Goal: Transaction & Acquisition: Download file/media

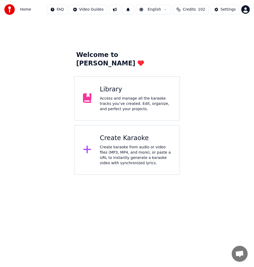
click at [128, 145] on div "Create karaoke from audio or video files (MP3, MP4, and more), or paste a URL t…" at bounding box center [135, 155] width 71 height 21
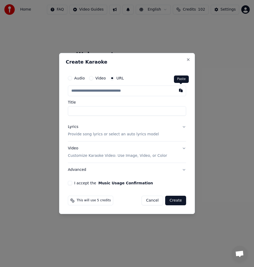
click at [182, 90] on button "button" at bounding box center [180, 90] width 11 height 10
type input "**********"
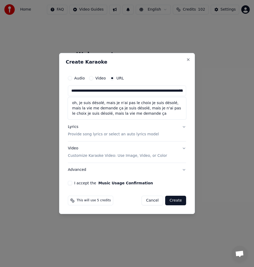
click at [182, 90] on button at bounding box center [180, 90] width 11 height 10
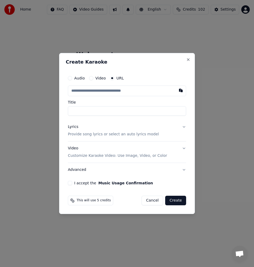
click at [110, 94] on input "text" at bounding box center [127, 90] width 118 height 11
click at [175, 91] on button "button" at bounding box center [180, 90] width 11 height 10
type input "**********"
click at [98, 111] on input "**********" at bounding box center [127, 111] width 118 height 10
type input "**********"
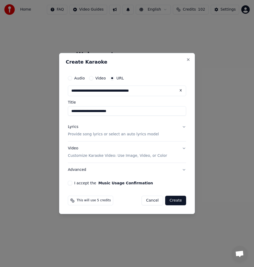
click at [93, 134] on p "Provide song lyrics or select an auto lyrics model" at bounding box center [113, 134] width 91 height 5
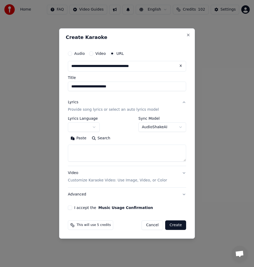
click at [106, 140] on button "Search" at bounding box center [101, 138] width 24 height 8
type textarea "**********"
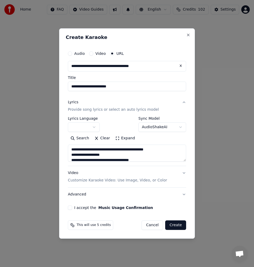
click at [121, 139] on button "Expand" at bounding box center [124, 138] width 25 height 8
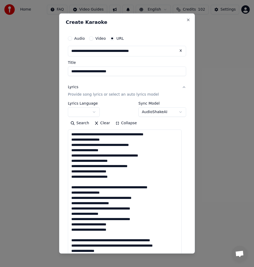
click at [93, 95] on p "Provide song lyrics or select an auto lyrics model" at bounding box center [113, 94] width 91 height 5
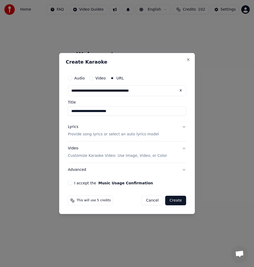
click at [98, 134] on p "Provide song lyrics or select an auto lyrics model" at bounding box center [113, 134] width 91 height 5
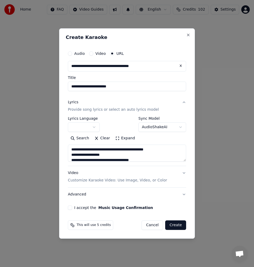
click at [120, 139] on button "Expand" at bounding box center [124, 138] width 25 height 8
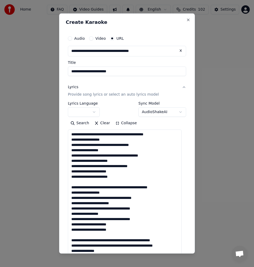
click at [90, 181] on textarea at bounding box center [125, 247] width 114 height 237
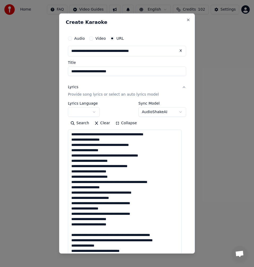
click at [82, 231] on textarea at bounding box center [125, 247] width 114 height 237
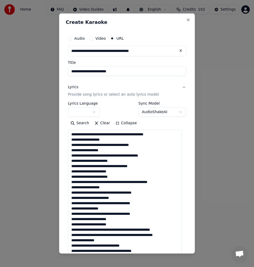
scroll to position [53, 0]
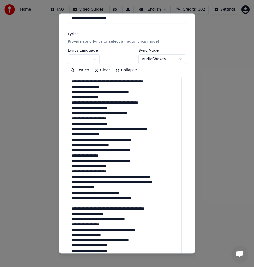
click at [79, 205] on textarea at bounding box center [125, 194] width 114 height 237
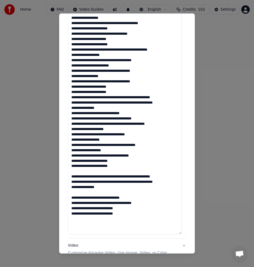
scroll to position [159, 0]
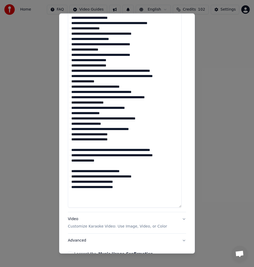
click at [79, 145] on textarea at bounding box center [125, 89] width 114 height 237
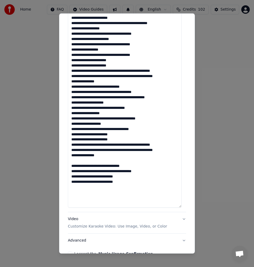
click at [82, 161] on textarea at bounding box center [125, 89] width 114 height 237
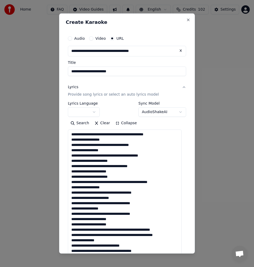
click at [119, 141] on textarea at bounding box center [125, 247] width 114 height 237
click at [117, 145] on textarea at bounding box center [125, 247] width 114 height 237
click at [122, 155] on textarea at bounding box center [125, 247] width 114 height 237
click at [119, 163] on textarea at bounding box center [125, 247] width 114 height 237
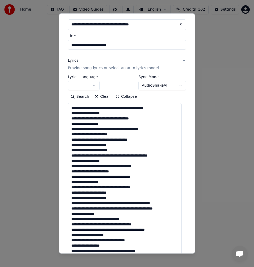
click at [122, 146] on textarea at bounding box center [125, 221] width 114 height 237
click at [123, 150] on textarea at bounding box center [125, 221] width 114 height 237
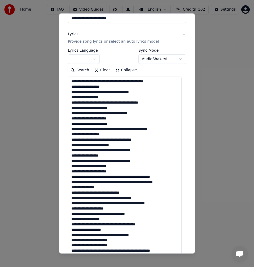
click at [131, 130] on textarea at bounding box center [125, 194] width 114 height 237
click at [129, 131] on textarea at bounding box center [125, 194] width 114 height 237
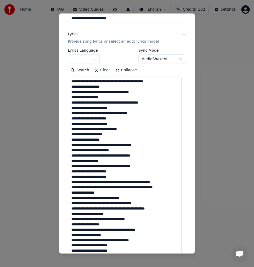
click at [120, 143] on textarea at bounding box center [125, 194] width 114 height 237
click at [120, 153] on textarea at bounding box center [125, 194] width 114 height 237
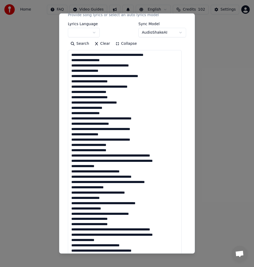
click at [83, 133] on textarea at bounding box center [125, 168] width 114 height 237
click at [106, 141] on textarea at bounding box center [125, 168] width 114 height 237
click at [144, 138] on textarea at bounding box center [125, 168] width 114 height 237
click at [148, 139] on textarea at bounding box center [125, 168] width 114 height 237
click at [70, 146] on textarea at bounding box center [125, 168] width 114 height 237
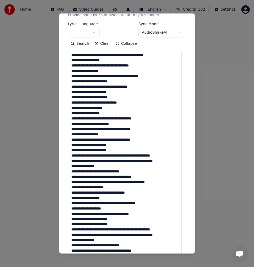
drag, startPoint x: 78, startPoint y: 150, endPoint x: 70, endPoint y: 150, distance: 8.0
click at [70, 150] on textarea at bounding box center [125, 168] width 114 height 237
click at [153, 155] on textarea at bounding box center [125, 168] width 114 height 237
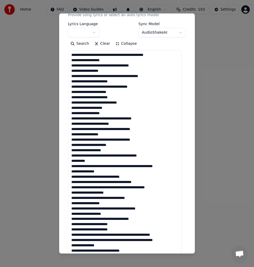
click at [134, 166] on textarea at bounding box center [125, 168] width 114 height 237
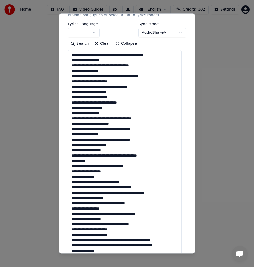
click at [107, 178] on textarea at bounding box center [125, 168] width 114 height 237
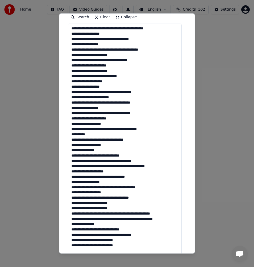
scroll to position [132, 0]
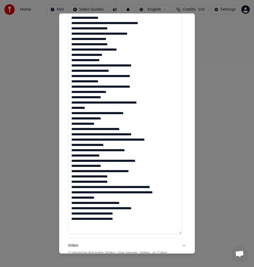
click at [103, 130] on textarea at bounding box center [125, 115] width 114 height 237
click at [102, 128] on textarea at bounding box center [125, 115] width 114 height 237
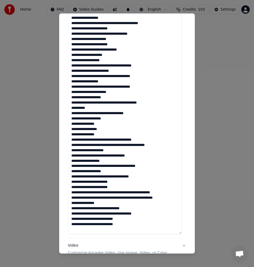
click at [103, 141] on textarea at bounding box center [125, 115] width 114 height 237
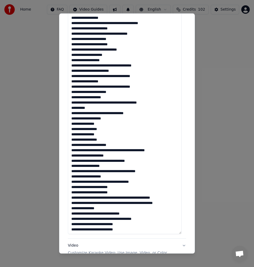
click at [95, 146] on textarea at bounding box center [125, 115] width 114 height 237
click at [128, 150] on textarea at bounding box center [125, 115] width 114 height 237
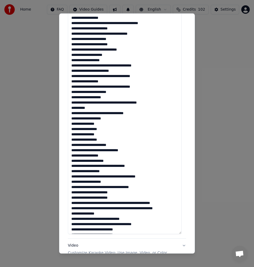
click at [111, 162] on textarea at bounding box center [125, 115] width 114 height 237
click at [107, 165] on textarea at bounding box center [125, 115] width 114 height 237
click at [111, 173] on textarea at bounding box center [125, 115] width 114 height 237
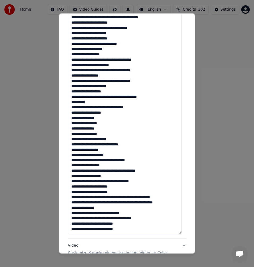
scroll to position [159, 0]
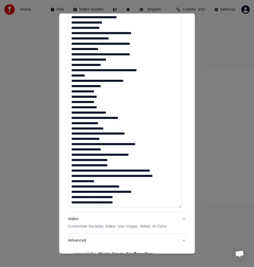
click at [121, 149] on textarea at bounding box center [125, 89] width 114 height 237
click at [108, 156] on textarea at bounding box center [125, 89] width 114 height 237
click at [145, 155] on textarea at bounding box center [125, 89] width 114 height 237
click at [119, 164] on textarea at bounding box center [125, 89] width 114 height 237
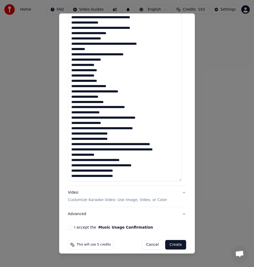
click at [72, 145] on textarea at bounding box center [125, 62] width 114 height 237
click at [158, 144] on textarea at bounding box center [125, 62] width 114 height 237
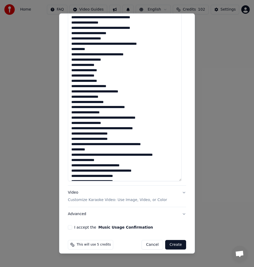
click at [134, 155] on textarea at bounding box center [125, 62] width 114 height 237
click at [152, 155] on textarea at bounding box center [125, 62] width 114 height 237
click at [152, 157] on textarea at bounding box center [125, 62] width 114 height 237
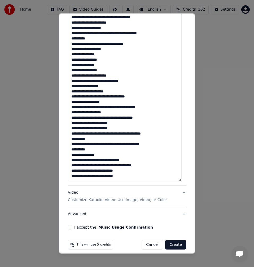
click at [102, 154] on textarea at bounding box center [125, 62] width 114 height 237
click at [102, 161] on textarea at bounding box center [125, 62] width 114 height 237
click at [102, 160] on textarea at bounding box center [125, 62] width 114 height 237
click at [103, 171] on textarea at bounding box center [125, 62] width 114 height 237
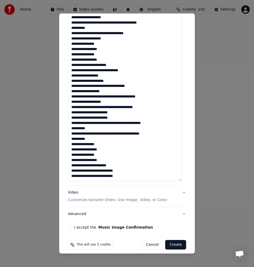
click at [94, 165] on textarea at bounding box center [125, 62] width 114 height 237
click at [119, 164] on textarea at bounding box center [125, 62] width 114 height 237
click at [94, 170] on textarea at bounding box center [125, 62] width 114 height 237
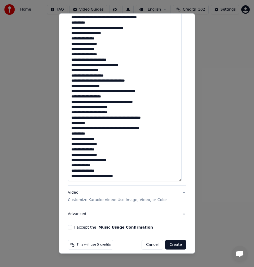
click at [107, 172] on textarea at bounding box center [125, 62] width 114 height 237
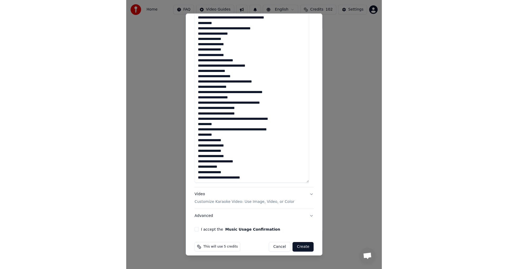
scroll to position [190, 0]
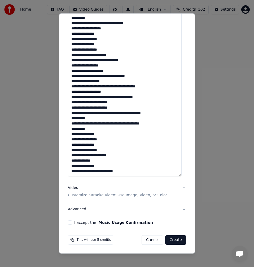
click at [124, 172] on textarea at bounding box center [125, 57] width 114 height 237
type textarea "**********"
click at [72, 222] on div "I accept the Music Usage Confirmation" at bounding box center [127, 222] width 118 height 4
click at [71, 221] on button "I accept the Music Usage Confirmation" at bounding box center [70, 222] width 4 height 4
click at [174, 240] on button "Create" at bounding box center [175, 240] width 21 height 10
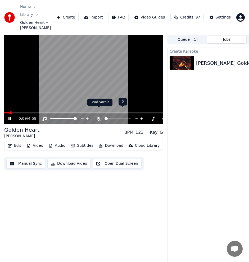
click at [100, 117] on icon at bounding box center [98, 119] width 5 height 4
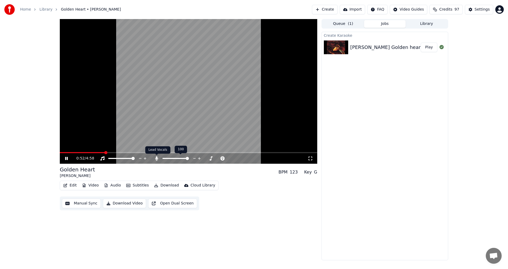
click at [156, 158] on icon at bounding box center [156, 158] width 3 height 4
click at [152, 160] on div "0:53 / 4:58" at bounding box center [191, 158] width 231 height 5
click at [157, 157] on icon at bounding box center [156, 158] width 5 height 4
click at [157, 157] on icon at bounding box center [156, 158] width 3 height 4
click at [157, 157] on icon at bounding box center [156, 158] width 5 height 4
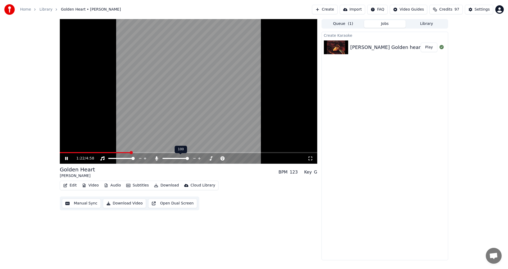
click at [157, 157] on icon at bounding box center [156, 158] width 3 height 4
click at [157, 157] on icon at bounding box center [156, 158] width 5 height 4
click at [157, 157] on icon at bounding box center [156, 158] width 3 height 4
click at [157, 157] on icon at bounding box center [156, 158] width 5 height 4
click at [157, 157] on icon at bounding box center [156, 158] width 3 height 4
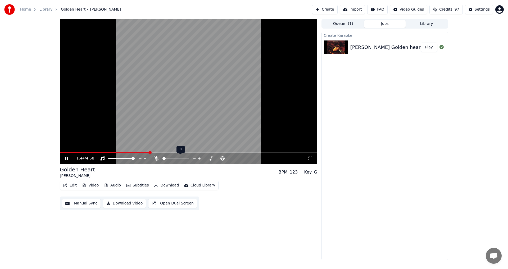
click at [157, 157] on icon at bounding box center [156, 158] width 5 height 4
click at [157, 157] on icon at bounding box center [156, 158] width 3 height 4
click at [157, 157] on icon at bounding box center [156, 158] width 5 height 4
click at [67, 157] on icon at bounding box center [70, 158] width 12 height 4
drag, startPoint x: 182, startPoint y: 153, endPoint x: 104, endPoint y: 156, distance: 77.4
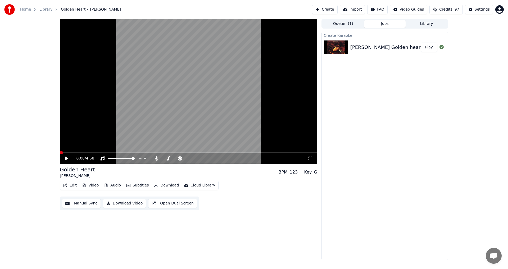
click at [60, 154] on span at bounding box center [61, 152] width 3 height 3
click at [78, 205] on button "Manual Sync" at bounding box center [81, 204] width 39 height 10
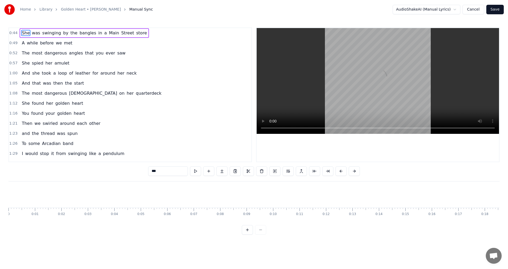
scroll to position [0, 1163]
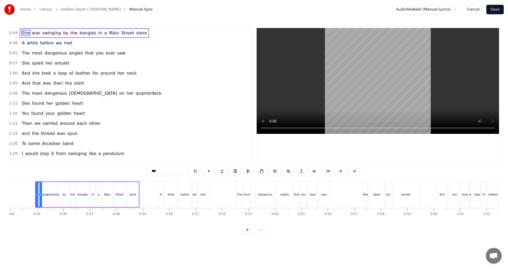
click at [82, 33] on span "bangles" at bounding box center [88, 33] width 18 height 6
click at [98, 34] on span "in" at bounding box center [100, 33] width 5 height 6
click at [253, 171] on button at bounding box center [288, 171] width 11 height 10
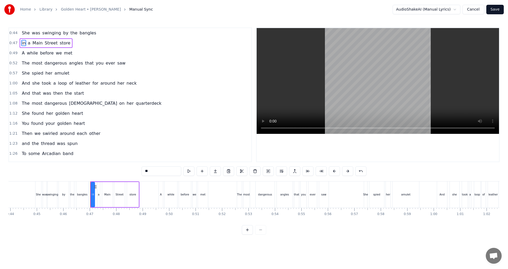
click at [21, 35] on span "She" at bounding box center [25, 33] width 9 height 6
type input "***"
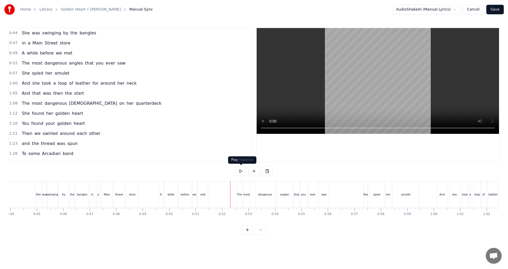
click at [241, 171] on button at bounding box center [240, 171] width 11 height 10
click at [240, 172] on button at bounding box center [240, 171] width 11 height 10
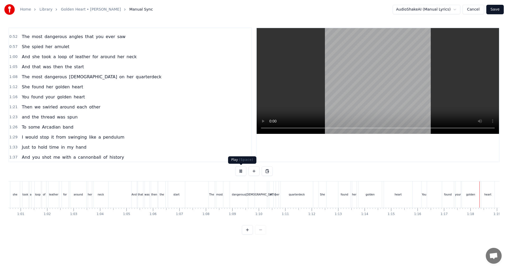
scroll to position [0, 2044]
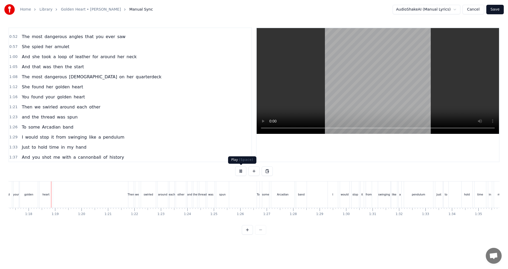
click at [242, 171] on button at bounding box center [240, 171] width 11 height 10
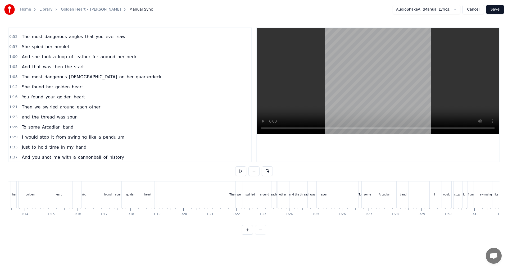
scroll to position [0, 1917]
click at [244, 171] on button at bounding box center [240, 171] width 11 height 10
click at [237, 173] on button at bounding box center [240, 171] width 11 height 10
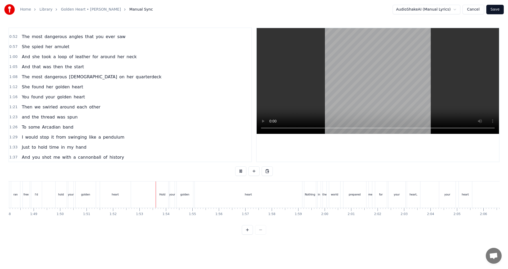
scroll to position [0, 2881]
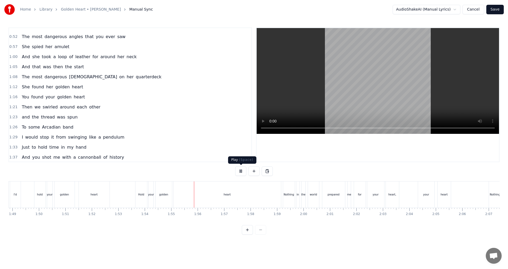
click at [241, 172] on button at bounding box center [240, 171] width 11 height 10
click at [253, 195] on div "heart" at bounding box center [227, 195] width 107 height 26
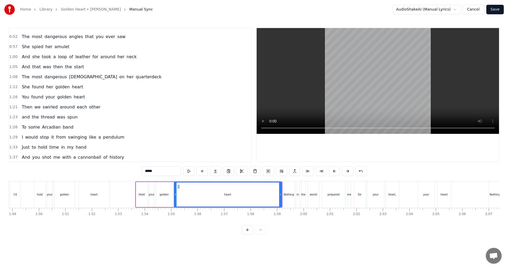
scroll to position [129, 0]
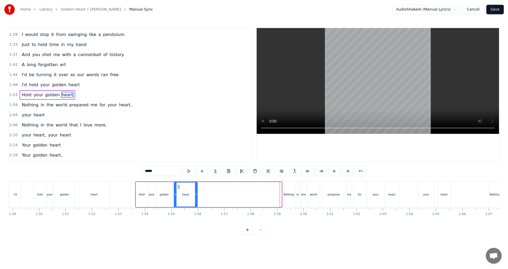
drag, startPoint x: 281, startPoint y: 196, endPoint x: 197, endPoint y: 197, distance: 83.6
click at [197, 197] on div at bounding box center [196, 195] width 2 height 24
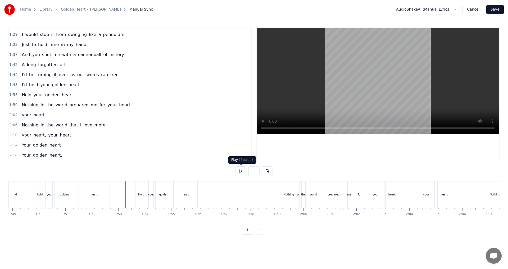
click at [241, 172] on button at bounding box center [240, 171] width 11 height 10
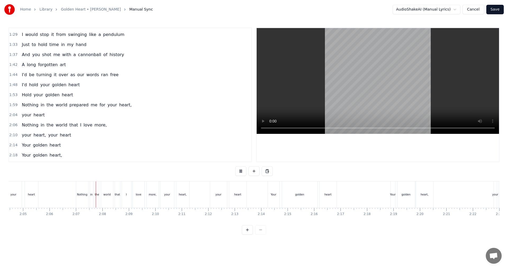
scroll to position [0, 3326]
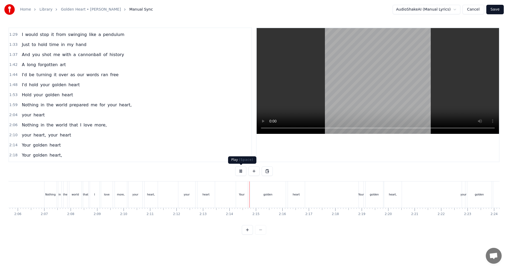
click at [240, 168] on button at bounding box center [240, 171] width 11 height 10
click at [95, 200] on div "I" at bounding box center [95, 195] width 10 height 26
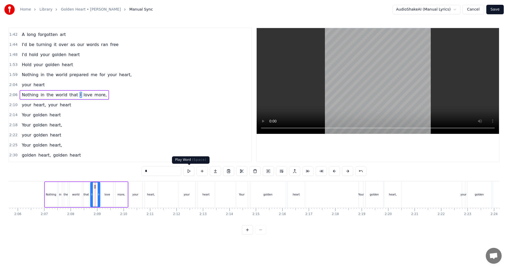
click at [190, 172] on button at bounding box center [188, 171] width 11 height 10
click at [168, 201] on div "your heart, your heart" at bounding box center [172, 195] width 88 height 26
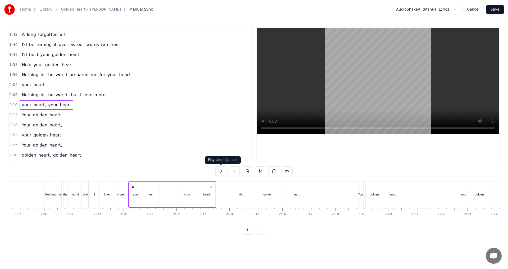
click at [222, 170] on button at bounding box center [220, 171] width 11 height 10
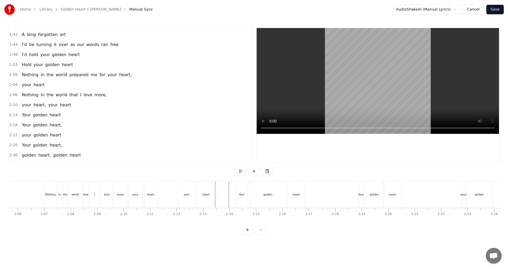
click at [239, 173] on button at bounding box center [240, 171] width 11 height 10
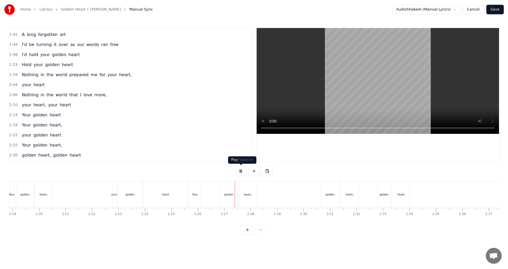
click at [244, 171] on button at bounding box center [240, 171] width 11 height 10
drag, startPoint x: 195, startPoint y: 200, endPoint x: 210, endPoint y: 199, distance: 15.1
click at [210, 199] on div "Your golden heart," at bounding box center [223, 195] width 69 height 26
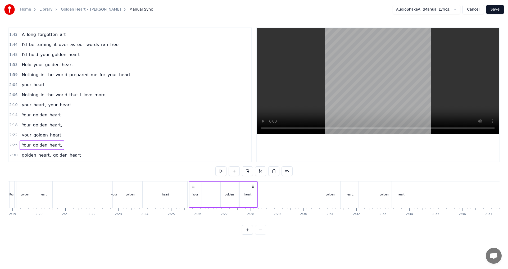
click at [194, 186] on circle at bounding box center [194, 186] width 0 height 0
drag, startPoint x: 193, startPoint y: 187, endPoint x: 224, endPoint y: 188, distance: 30.7
click at [224, 188] on icon at bounding box center [224, 186] width 4 height 4
click at [253, 193] on div "golden" at bounding box center [260, 195] width 9 height 4
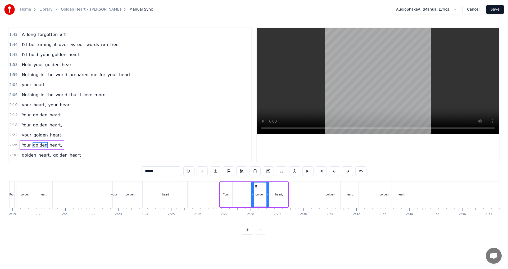
scroll to position [210, 0]
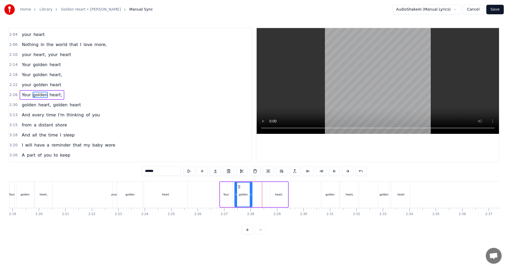
drag, startPoint x: 256, startPoint y: 186, endPoint x: 240, endPoint y: 188, distance: 16.8
click at [240, 188] on icon at bounding box center [239, 187] width 4 height 4
click at [253, 191] on div "heart," at bounding box center [279, 194] width 17 height 25
type input "******"
drag, startPoint x: 274, startPoint y: 187, endPoint x: 260, endPoint y: 188, distance: 14.1
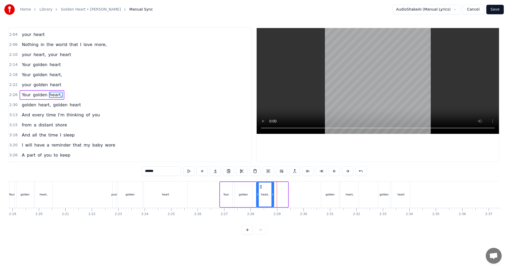
click at [253, 188] on icon at bounding box center [261, 187] width 4 height 4
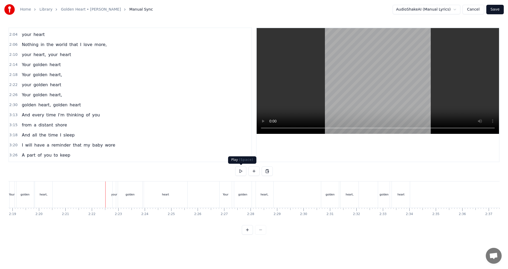
click at [238, 174] on button at bounding box center [240, 171] width 11 height 10
click at [84, 199] on div at bounding box center [284, 195] width 7902 height 26
click at [241, 171] on button at bounding box center [240, 171] width 11 height 10
click at [247, 197] on div "golden" at bounding box center [242, 195] width 17 height 26
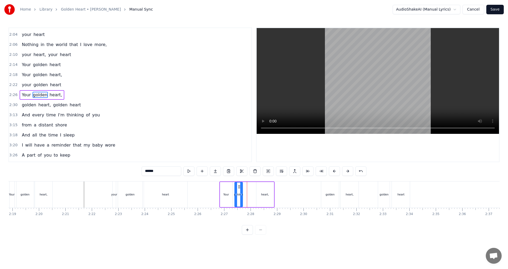
drag, startPoint x: 251, startPoint y: 199, endPoint x: 241, endPoint y: 200, distance: 9.5
click at [241, 200] on div at bounding box center [241, 195] width 2 height 24
click at [253, 196] on div "heart," at bounding box center [265, 195] width 8 height 4
type input "******"
drag, startPoint x: 259, startPoint y: 186, endPoint x: 250, endPoint y: 187, distance: 9.0
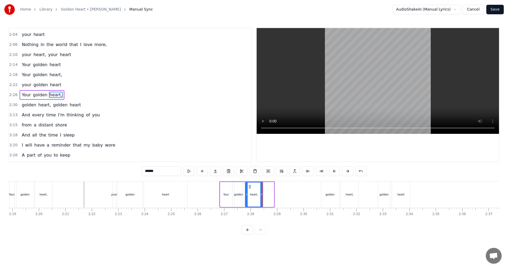
click at [250, 187] on icon at bounding box center [250, 187] width 4 height 4
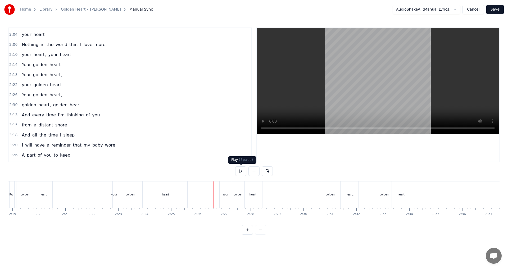
click at [243, 172] on button at bounding box center [240, 171] width 11 height 10
click at [211, 199] on div at bounding box center [284, 195] width 7902 height 26
click at [240, 174] on button at bounding box center [240, 171] width 11 height 10
click at [243, 169] on button at bounding box center [240, 171] width 11 height 10
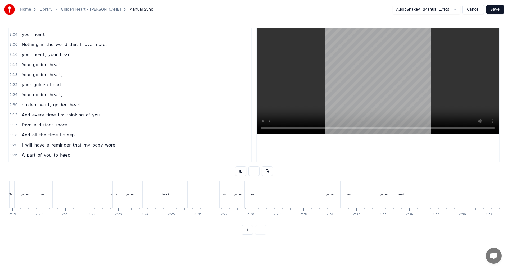
click at [210, 200] on div at bounding box center [284, 195] width 7902 height 26
click at [244, 172] on button at bounding box center [240, 171] width 11 height 10
click at [217, 198] on div "She was swinging by the bangles in a Main Street store A while before we met Th…" at bounding box center [284, 194] width 7902 height 26
click at [225, 197] on div "Your" at bounding box center [226, 195] width 12 height 26
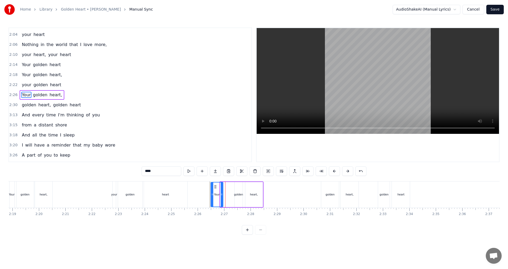
drag, startPoint x: 223, startPoint y: 187, endPoint x: 215, endPoint y: 187, distance: 8.5
click at [215, 187] on icon at bounding box center [215, 187] width 4 height 4
click at [220, 195] on icon at bounding box center [220, 194] width 2 height 4
click at [236, 193] on div "golden" at bounding box center [238, 195] width 9 height 4
drag, startPoint x: 239, startPoint y: 187, endPoint x: 229, endPoint y: 188, distance: 9.5
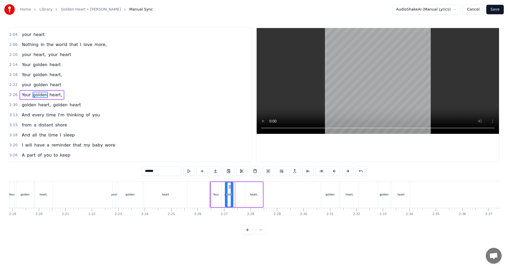
click at [229, 188] on icon at bounding box center [230, 187] width 4 height 4
drag, startPoint x: 232, startPoint y: 195, endPoint x: 238, endPoint y: 194, distance: 6.1
click at [238, 194] on icon at bounding box center [238, 194] width 2 height 4
click at [253, 194] on div "heart," at bounding box center [254, 195] width 8 height 4
type input "******"
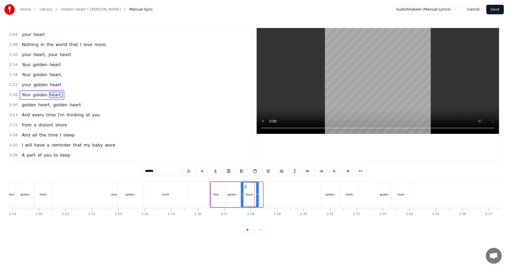
drag, startPoint x: 249, startPoint y: 185, endPoint x: 245, endPoint y: 186, distance: 4.4
click at [245, 186] on icon at bounding box center [246, 187] width 4 height 4
click at [205, 202] on div at bounding box center [284, 195] width 7902 height 26
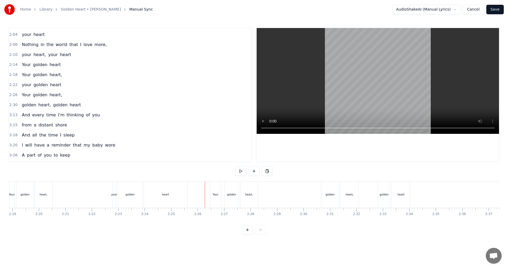
click at [240, 174] on button at bounding box center [240, 171] width 11 height 10
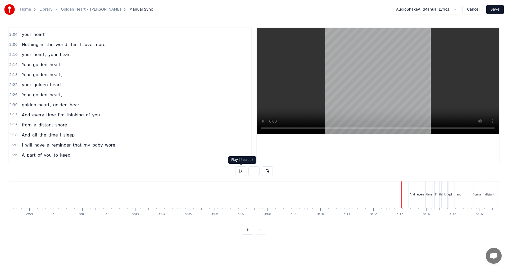
click at [241, 174] on button at bounding box center [240, 171] width 11 height 10
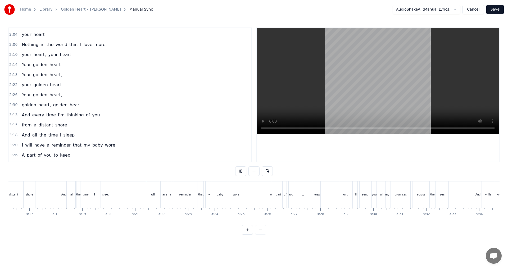
scroll to position [0, 5204]
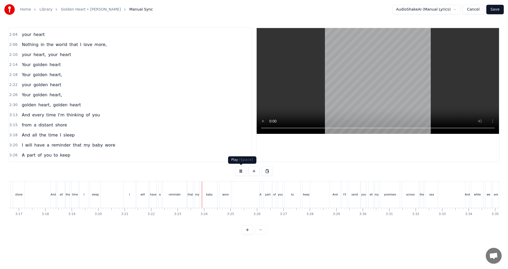
drag, startPoint x: 242, startPoint y: 172, endPoint x: 122, endPoint y: 175, distance: 120.0
click at [242, 172] on button at bounding box center [240, 171] width 11 height 10
click at [128, 195] on div "I" at bounding box center [130, 195] width 12 height 26
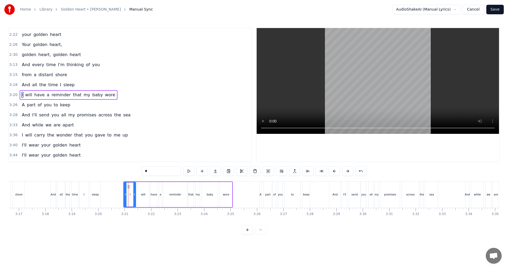
click at [159, 173] on input "*" at bounding box center [162, 171] width 40 height 10
type input "***"
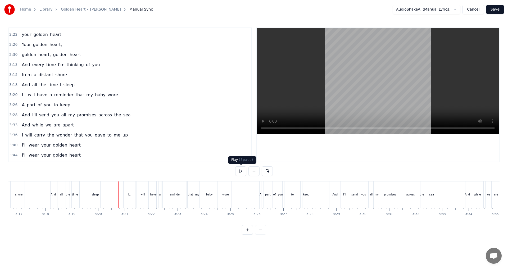
click at [243, 171] on button at bounding box center [240, 171] width 11 height 10
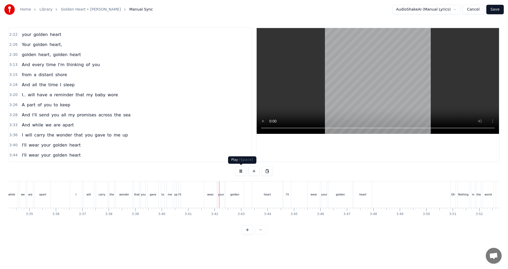
click at [242, 171] on button at bounding box center [240, 171] width 11 height 10
click at [179, 194] on div "I'll" at bounding box center [179, 195] width 3 height 4
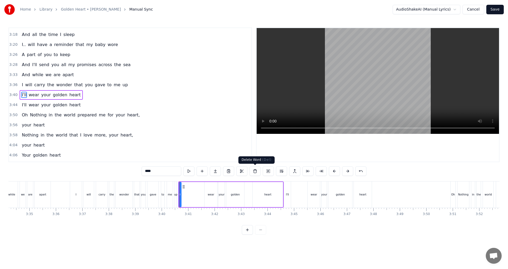
drag, startPoint x: 259, startPoint y: 173, endPoint x: 255, endPoint y: 170, distance: 4.7
click at [253, 172] on button at bounding box center [255, 171] width 11 height 10
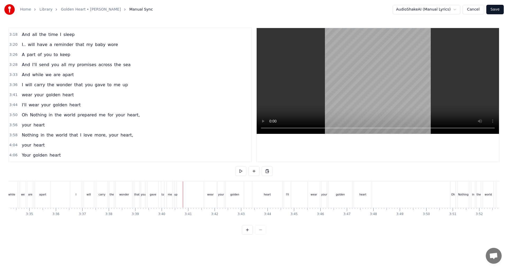
click at [239, 172] on button at bounding box center [240, 171] width 11 height 10
click at [76, 201] on div "I" at bounding box center [76, 195] width 12 height 26
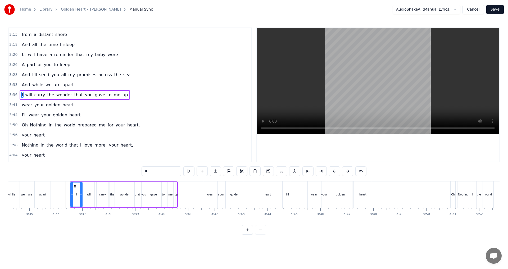
click at [165, 173] on input "*" at bounding box center [162, 171] width 40 height 10
type input "***"
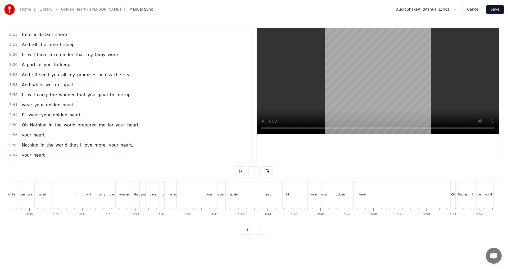
click at [242, 173] on button at bounding box center [240, 171] width 11 height 10
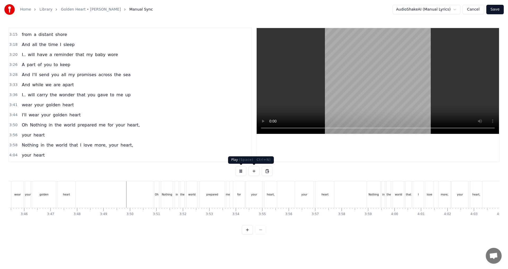
click at [244, 171] on button at bounding box center [240, 171] width 11 height 10
click at [84, 126] on span "prepared" at bounding box center [87, 125] width 20 height 6
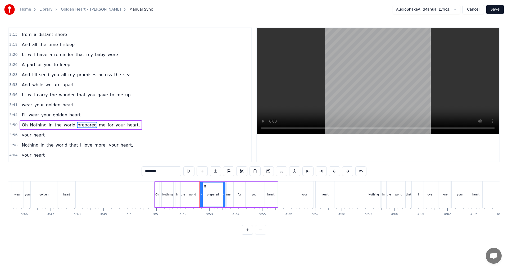
scroll to position [330, 0]
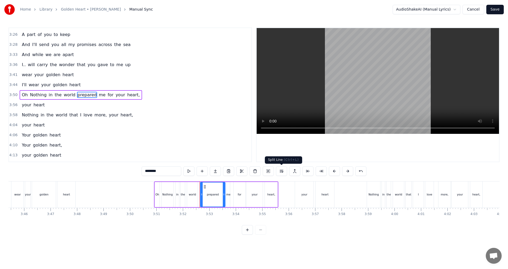
click at [253, 171] on button at bounding box center [281, 171] width 11 height 10
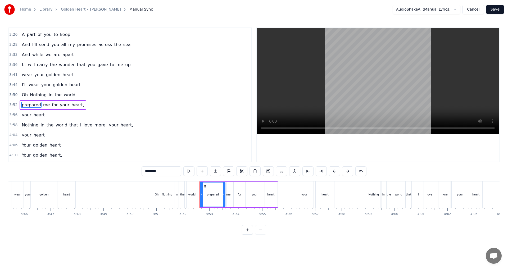
scroll to position [340, 0]
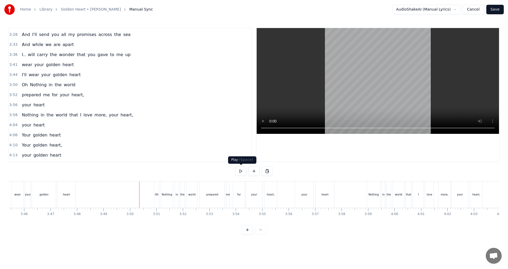
click at [240, 169] on button at bounding box center [240, 171] width 11 height 10
click at [253, 223] on div "Home Library Golden Heart • [PERSON_NAME] Manual Sync AudioShakeAI (Manual Lyri…" at bounding box center [254, 117] width 508 height 235
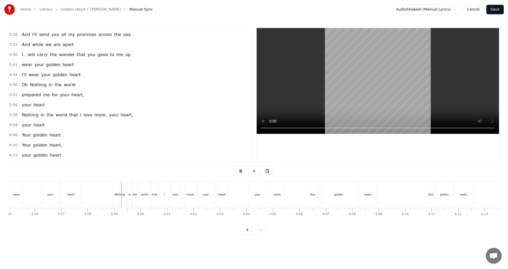
scroll to position [0, 6241]
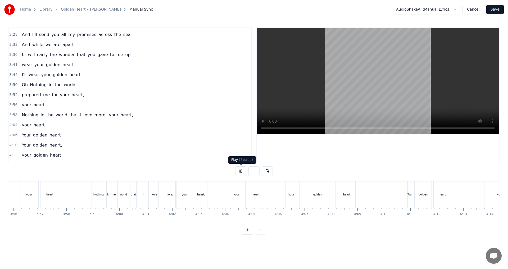
click at [241, 173] on button at bounding box center [240, 171] width 11 height 10
click at [143, 195] on div "I" at bounding box center [143, 195] width 1 height 4
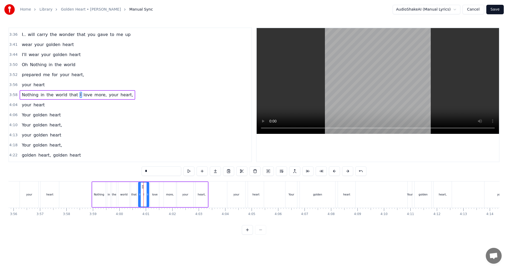
click at [161, 173] on input "*" at bounding box center [162, 171] width 40 height 10
type input "***"
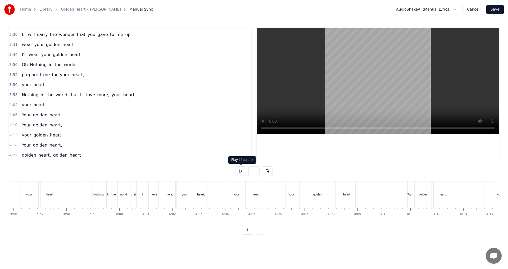
click at [244, 170] on button at bounding box center [240, 171] width 11 height 10
click at [253, 223] on div "Home Library Golden Heart • [PERSON_NAME] Manual Sync AudioShakeAI (Manual Lyri…" at bounding box center [254, 117] width 508 height 235
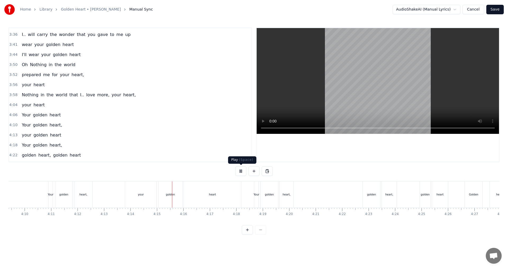
click at [244, 171] on button at bounding box center [240, 171] width 11 height 10
click at [236, 174] on button at bounding box center [240, 171] width 11 height 10
click at [241, 172] on button at bounding box center [240, 171] width 11 height 10
click at [161, 195] on div "golden" at bounding box center [171, 195] width 24 height 26
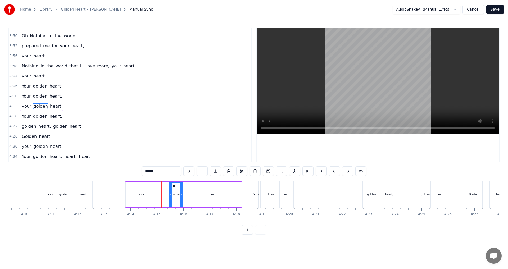
drag, startPoint x: 161, startPoint y: 195, endPoint x: 171, endPoint y: 196, distance: 9.6
click at [171, 196] on icon at bounding box center [171, 194] width 2 height 4
drag, startPoint x: 146, startPoint y: 197, endPoint x: 160, endPoint y: 196, distance: 13.8
click at [161, 196] on div "your golden heart" at bounding box center [184, 195] width 118 height 26
click at [140, 194] on div "your" at bounding box center [141, 195] width 6 height 4
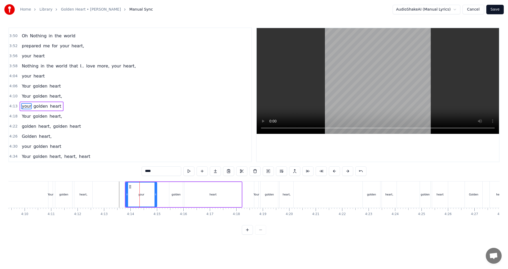
drag, startPoint x: 140, startPoint y: 194, endPoint x: 151, endPoint y: 194, distance: 11.4
click at [151, 194] on div "your" at bounding box center [141, 195] width 31 height 24
drag, startPoint x: 130, startPoint y: 187, endPoint x: 142, endPoint y: 190, distance: 12.1
click at [142, 190] on div "your" at bounding box center [153, 195] width 31 height 24
drag, startPoint x: 138, startPoint y: 195, endPoint x: 157, endPoint y: 195, distance: 19.1
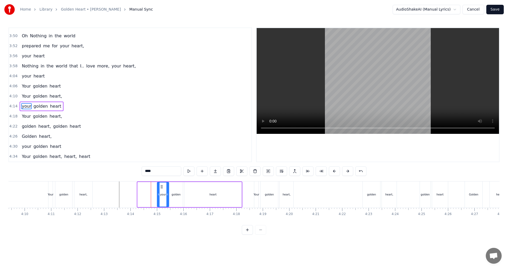
click at [157, 195] on icon at bounding box center [158, 194] width 2 height 4
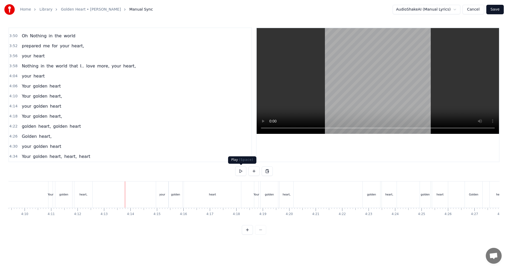
click at [245, 173] on button at bounding box center [240, 171] width 11 height 10
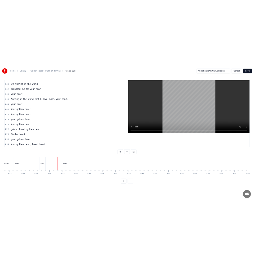
scroll to position [0, 7278]
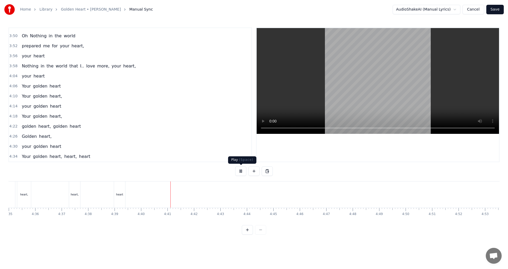
click at [241, 172] on button at bounding box center [240, 171] width 11 height 10
click at [253, 12] on button "Save" at bounding box center [494, 10] width 17 height 10
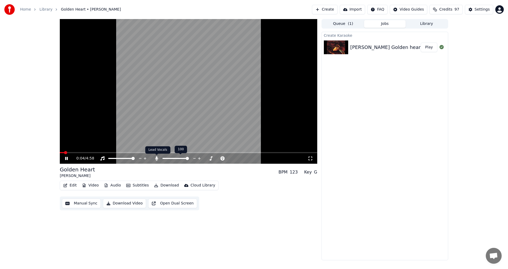
click at [155, 160] on icon at bounding box center [156, 158] width 5 height 4
click at [253, 152] on span at bounding box center [189, 152] width 258 height 1
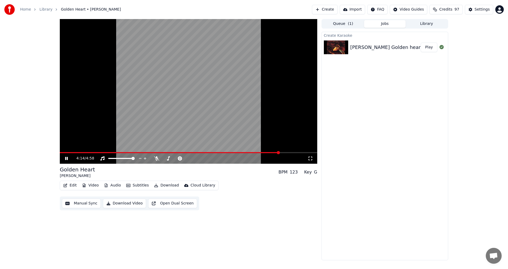
click at [64, 158] on div "4:14 / 4:58" at bounding box center [188, 158] width 253 height 5
click at [64, 159] on icon at bounding box center [70, 158] width 12 height 4
click at [66, 157] on icon at bounding box center [66, 159] width 3 height 4
click at [66, 159] on icon at bounding box center [66, 158] width 3 height 3
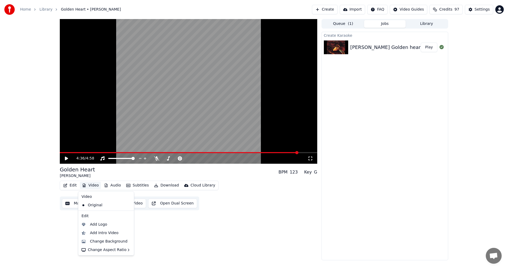
click at [89, 186] on button "Video" at bounding box center [90, 185] width 21 height 7
click at [97, 224] on div "Add Logo" at bounding box center [98, 224] width 17 height 5
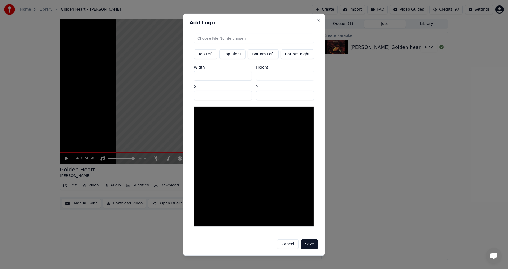
click at [237, 57] on button "Top Right" at bounding box center [232, 54] width 26 height 10
type input "***"
click at [235, 41] on input "file" at bounding box center [254, 38] width 120 height 10
type input "**********"
type input "***"
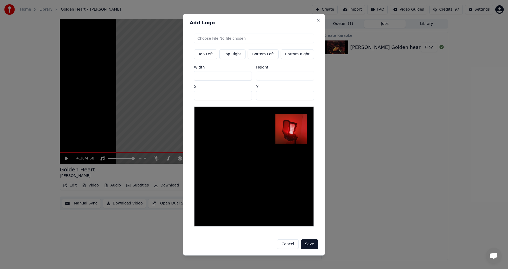
drag, startPoint x: 209, startPoint y: 78, endPoint x: 182, endPoint y: 75, distance: 27.1
click at [182, 75] on body "Home Library Golden Heart • [PERSON_NAME] Create Import FAQ Video Guides Credit…" at bounding box center [254, 134] width 508 height 269
type input "*"
type input "**"
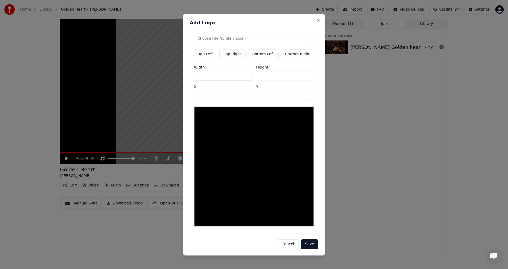
type input "**"
type input "***"
drag, startPoint x: 214, startPoint y: 99, endPoint x: 164, endPoint y: 100, distance: 49.8
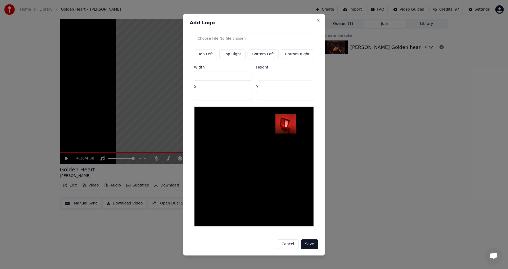
click at [174, 100] on body "Home Library Golden Heart • [PERSON_NAME] Create Import FAQ Video Guides Credit…" at bounding box center [254, 134] width 508 height 269
type input "***"
drag, startPoint x: 273, startPoint y: 97, endPoint x: 246, endPoint y: 98, distance: 26.8
click at [247, 98] on div "Width *** Height *** X *** Y **" at bounding box center [254, 82] width 120 height 35
drag, startPoint x: 267, startPoint y: 98, endPoint x: 235, endPoint y: 101, distance: 32.4
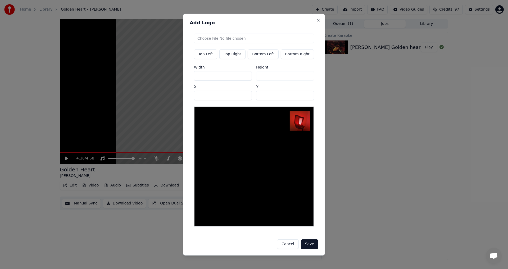
click at [235, 100] on div "Width *** Height *** X *** Y ***" at bounding box center [254, 82] width 120 height 35
type input "**"
click at [253, 241] on button "Save" at bounding box center [309, 245] width 17 height 10
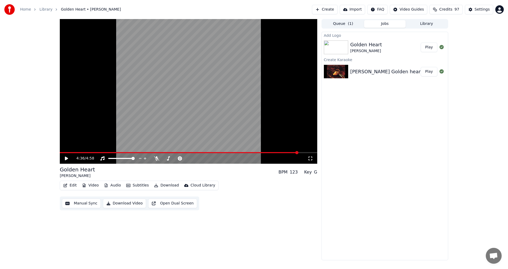
click at [253, 47] on button "Play" at bounding box center [429, 48] width 17 height 10
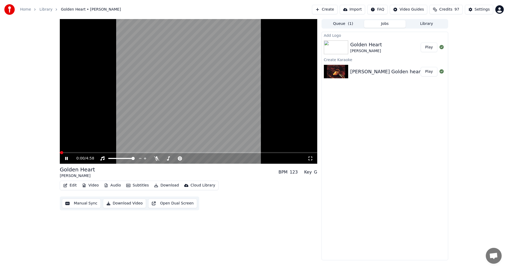
click at [70, 158] on icon at bounding box center [70, 158] width 12 height 4
click at [169, 185] on button "Download" at bounding box center [166, 185] width 29 height 7
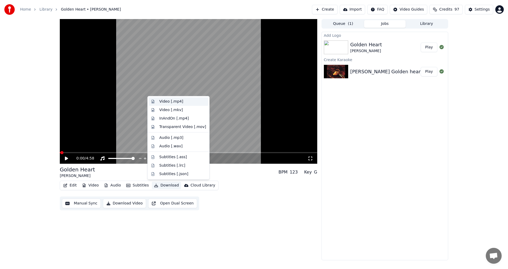
click at [175, 101] on div "Video [.mp4]" at bounding box center [171, 101] width 24 height 5
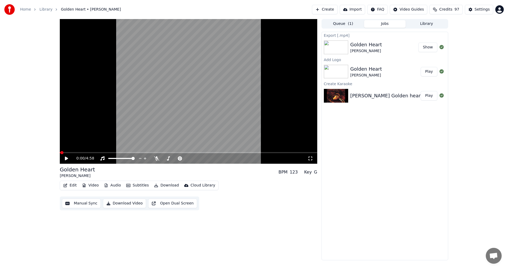
click at [253, 157] on div "Export [.mp4] Golden Heart [PERSON_NAME] Show Add Logo Golden Heart [PERSON_NAM…" at bounding box center [385, 146] width 127 height 229
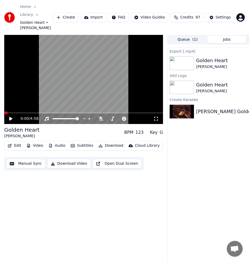
click at [77, 14] on button "Create" at bounding box center [66, 18] width 26 height 10
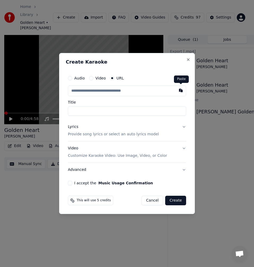
click at [186, 92] on button "button" at bounding box center [180, 90] width 11 height 10
type input "**********"
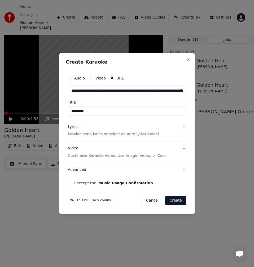
click at [73, 113] on input "*********" at bounding box center [127, 111] width 118 height 10
type input "**********"
click at [91, 133] on p "Provide song lyrics or select an auto lyrics model" at bounding box center [113, 134] width 91 height 5
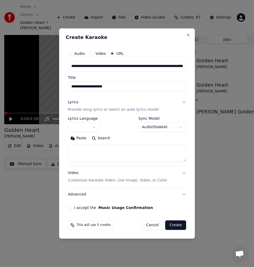
click at [99, 137] on button "Search" at bounding box center [101, 138] width 24 height 8
click at [118, 139] on button "Expand" at bounding box center [124, 138] width 25 height 8
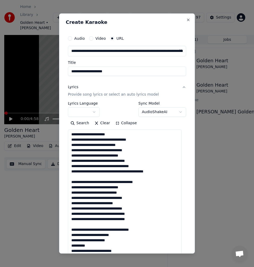
click at [95, 175] on textarea at bounding box center [125, 258] width 114 height 258
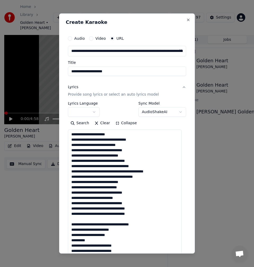
click at [85, 220] on textarea at bounding box center [125, 258] width 114 height 258
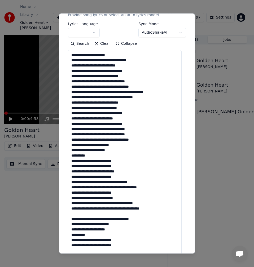
click at [83, 214] on textarea at bounding box center [125, 179] width 114 height 258
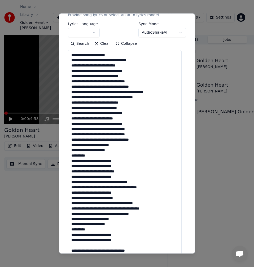
scroll to position [159, 0]
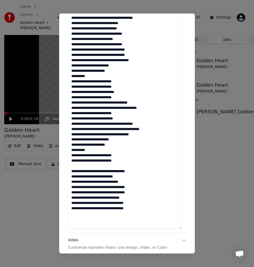
click at [80, 163] on textarea at bounding box center [125, 100] width 114 height 258
click at [79, 166] on textarea at bounding box center [125, 100] width 114 height 258
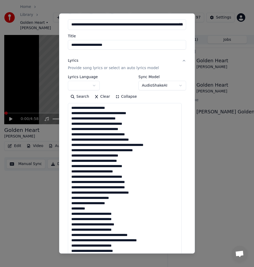
scroll to position [0, 0]
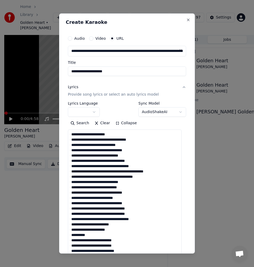
drag, startPoint x: 79, startPoint y: 134, endPoint x: 80, endPoint y: 143, distance: 8.6
click at [79, 134] on textarea at bounding box center [125, 258] width 114 height 258
click at [112, 135] on textarea at bounding box center [125, 258] width 114 height 258
click at [109, 139] on textarea at bounding box center [125, 258] width 114 height 258
click at [127, 147] on textarea at bounding box center [125, 258] width 114 height 258
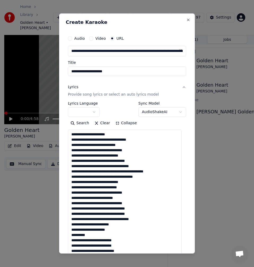
click at [137, 151] on textarea at bounding box center [125, 258] width 114 height 258
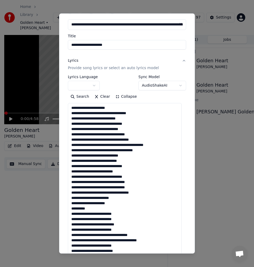
click at [140, 130] on textarea at bounding box center [125, 232] width 114 height 258
click at [100, 137] on textarea at bounding box center [125, 232] width 114 height 258
click at [100, 136] on textarea at bounding box center [125, 232] width 114 height 258
click at [115, 145] on textarea at bounding box center [125, 232] width 114 height 258
click at [116, 146] on textarea at bounding box center [125, 232] width 114 height 258
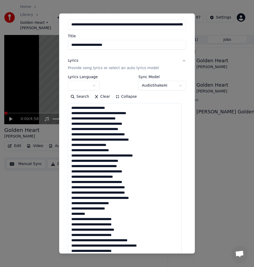
scroll to position [53, 0]
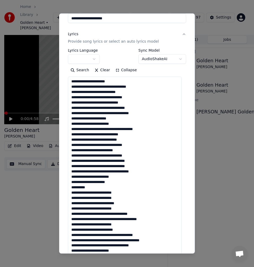
click at [128, 141] on textarea at bounding box center [125, 205] width 114 height 258
click at [140, 144] on textarea at bounding box center [125, 205] width 114 height 258
click at [128, 150] on textarea at bounding box center [125, 205] width 114 height 258
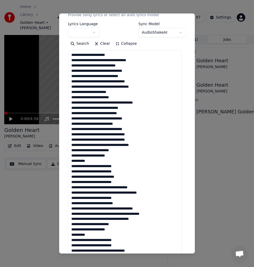
scroll to position [106, 0]
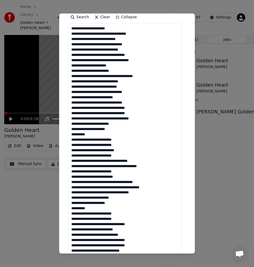
click at [138, 101] on textarea at bounding box center [125, 153] width 114 height 258
click at [94, 108] on textarea at bounding box center [125, 153] width 114 height 258
click at [128, 108] on textarea at bounding box center [125, 153] width 114 height 258
click at [87, 119] on textarea at bounding box center [125, 153] width 114 height 258
click at [84, 114] on textarea at bounding box center [125, 153] width 114 height 258
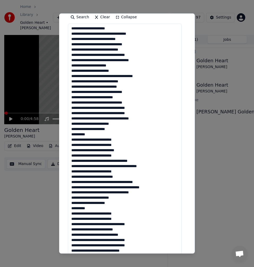
click at [118, 124] on textarea at bounding box center [125, 153] width 114 height 258
click at [86, 119] on textarea at bounding box center [125, 153] width 114 height 258
click at [82, 129] on textarea at bounding box center [125, 153] width 114 height 258
click at [93, 130] on textarea at bounding box center [125, 153] width 114 height 258
click at [91, 135] on textarea at bounding box center [125, 153] width 114 height 258
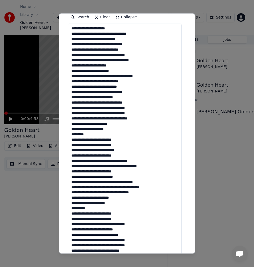
click at [89, 139] on textarea at bounding box center [125, 153] width 114 height 258
click at [91, 141] on textarea at bounding box center [125, 153] width 114 height 258
click at [106, 139] on textarea at bounding box center [125, 153] width 114 height 258
click at [105, 145] on textarea at bounding box center [125, 153] width 114 height 258
click at [91, 139] on textarea at bounding box center [125, 153] width 114 height 258
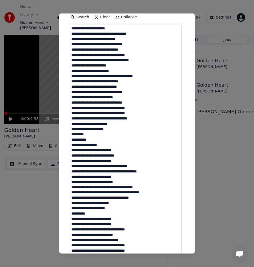
click at [86, 145] on textarea at bounding box center [125, 153] width 114 height 258
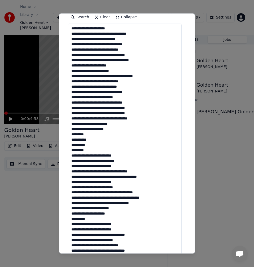
click at [89, 155] on textarea at bounding box center [125, 153] width 114 height 258
click at [91, 157] on textarea at bounding box center [125, 153] width 114 height 258
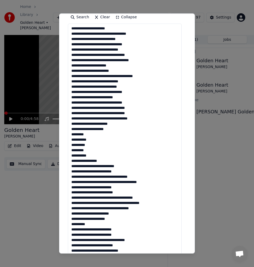
click at [87, 161] on textarea at bounding box center [125, 153] width 114 height 258
click at [71, 145] on textarea at bounding box center [125, 153] width 114 height 258
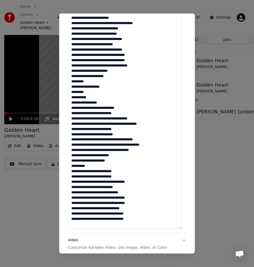
scroll to position [132, 0]
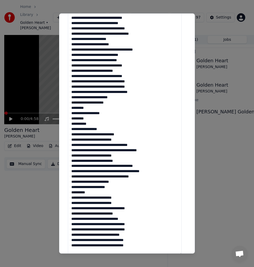
click at [72, 120] on textarea at bounding box center [125, 126] width 114 height 258
click at [91, 113] on textarea at bounding box center [125, 126] width 114 height 258
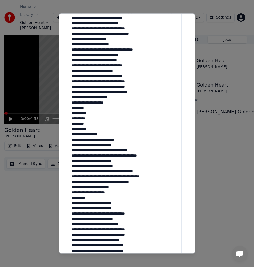
click at [72, 124] on textarea at bounding box center [125, 126] width 114 height 258
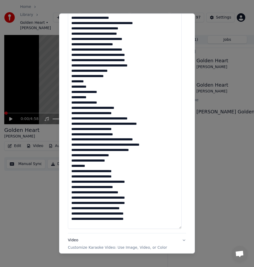
scroll to position [211, 0]
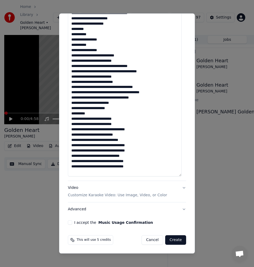
click at [128, 88] on textarea at bounding box center [125, 47] width 114 height 258
click at [127, 85] on textarea at bounding box center [125, 47] width 114 height 258
click at [127, 83] on textarea at bounding box center [125, 47] width 114 height 258
click at [151, 87] on textarea at bounding box center [125, 47] width 114 height 258
click at [155, 92] on textarea at bounding box center [125, 47] width 114 height 258
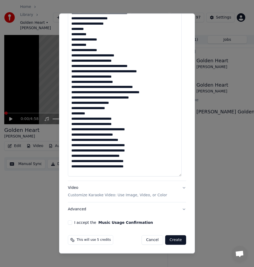
click at [96, 92] on textarea at bounding box center [125, 47] width 114 height 258
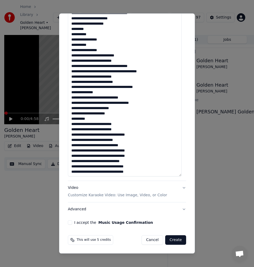
click at [87, 102] on textarea at bounding box center [125, 47] width 114 height 258
click at [120, 107] on textarea at bounding box center [125, 47] width 114 height 258
click at [82, 113] on textarea at bounding box center [125, 47] width 114 height 258
click at [94, 118] on textarea at bounding box center [125, 47] width 114 height 258
click at [90, 123] on textarea at bounding box center [125, 47] width 114 height 258
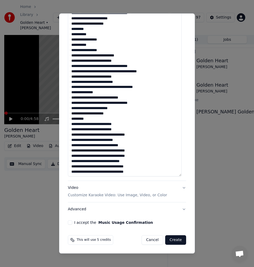
click at [106, 124] on textarea at bounding box center [125, 47] width 114 height 258
click at [90, 125] on textarea at bounding box center [125, 47] width 114 height 258
click at [91, 134] on textarea at bounding box center [125, 47] width 114 height 258
click at [89, 133] on textarea at bounding box center [125, 47] width 114 height 258
click at [90, 136] on textarea at bounding box center [125, 47] width 114 height 258
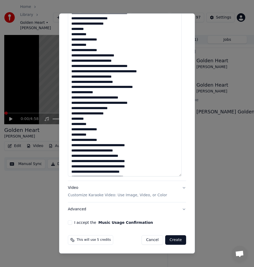
scroll to position [11, 0]
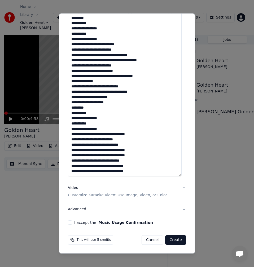
click at [109, 134] on textarea at bounding box center [125, 47] width 114 height 258
click at [144, 151] on textarea at bounding box center [125, 47] width 114 height 258
click at [144, 155] on textarea at bounding box center [125, 47] width 114 height 258
click at [139, 161] on textarea at bounding box center [125, 47] width 114 height 258
click at [143, 164] on textarea at bounding box center [125, 47] width 114 height 258
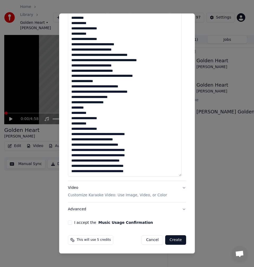
click at [143, 169] on textarea at bounding box center [125, 47] width 114 height 258
drag, startPoint x: 71, startPoint y: 89, endPoint x: 137, endPoint y: 125, distance: 74.4
click at [137, 125] on textarea at bounding box center [125, 47] width 114 height 258
click at [150, 168] on textarea at bounding box center [125, 47] width 114 height 258
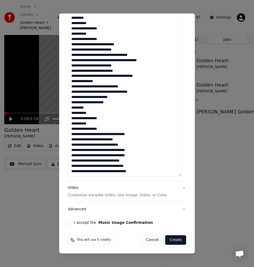
paste textarea "**********"
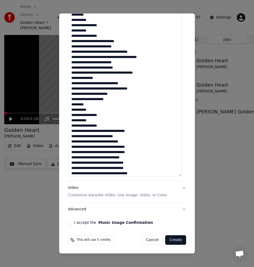
scroll to position [51, 0]
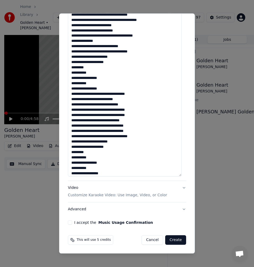
type textarea "**********"
click at [118, 146] on textarea at bounding box center [125, 47] width 114 height 258
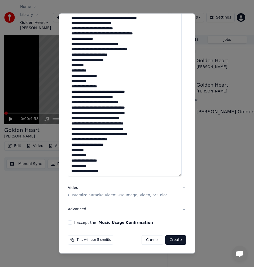
click at [71, 222] on button "I accept the Music Usage Confirmation" at bounding box center [70, 222] width 4 height 4
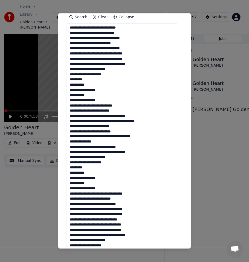
scroll to position [211, 0]
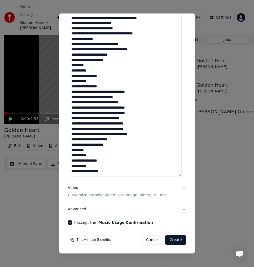
click at [174, 241] on button "Create" at bounding box center [175, 240] width 21 height 10
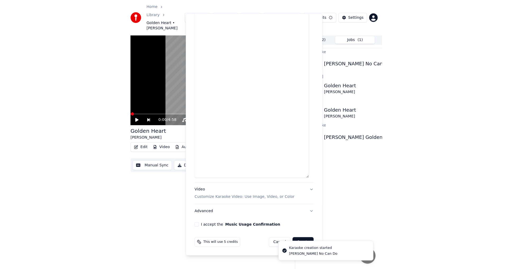
scroll to position [0, 0]
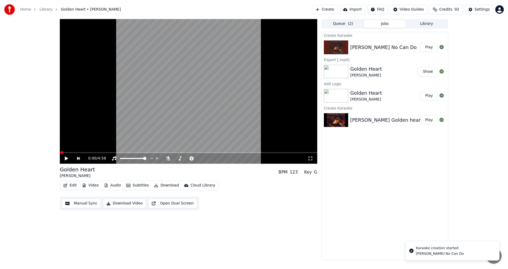
click at [253, 47] on button "Play" at bounding box center [429, 48] width 17 height 10
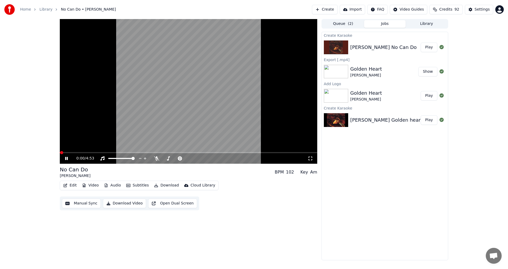
click at [157, 160] on div "0:00 / 4:53" at bounding box center [189, 158] width 258 height 11
click at [157, 158] on icon at bounding box center [156, 158] width 5 height 4
click at [76, 152] on span at bounding box center [77, 152] width 3 height 3
click at [101, 152] on span at bounding box center [102, 152] width 3 height 3
click at [104, 152] on span at bounding box center [104, 152] width 3 height 3
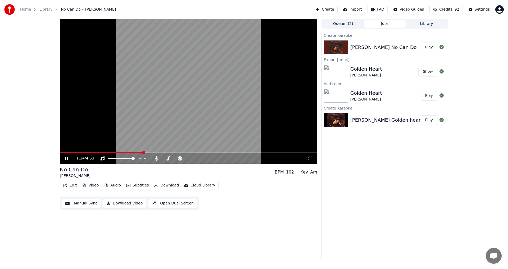
click at [63, 157] on div "1:34 / 4:53" at bounding box center [188, 158] width 253 height 5
click at [67, 159] on icon at bounding box center [66, 158] width 3 height 3
click at [87, 204] on button "Manual Sync" at bounding box center [81, 204] width 39 height 10
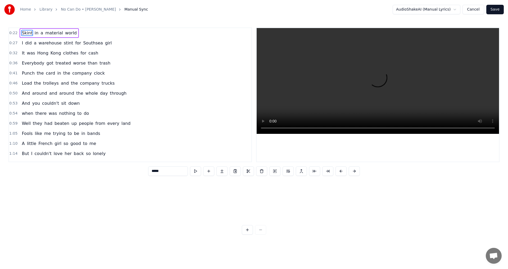
scroll to position [0, 581]
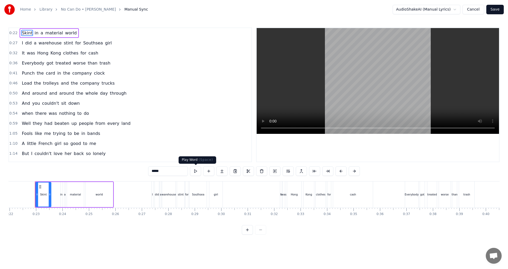
click at [198, 171] on button at bounding box center [195, 171] width 11 height 10
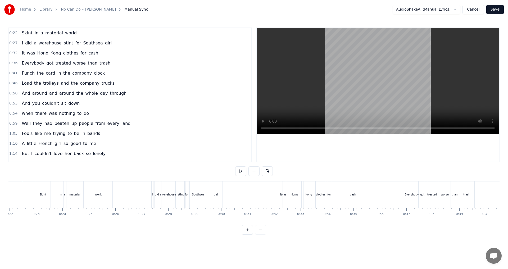
scroll to position [0, 568]
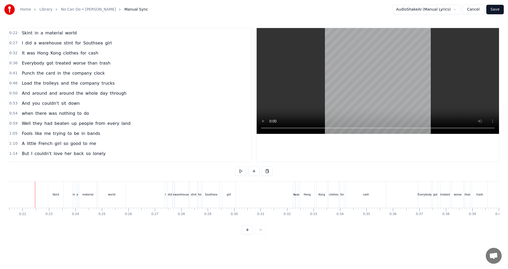
click at [239, 172] on button at bounding box center [240, 171] width 11 height 10
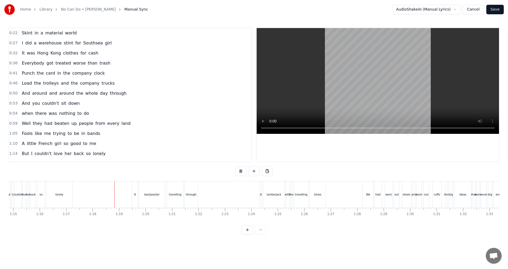
scroll to position [0, 2001]
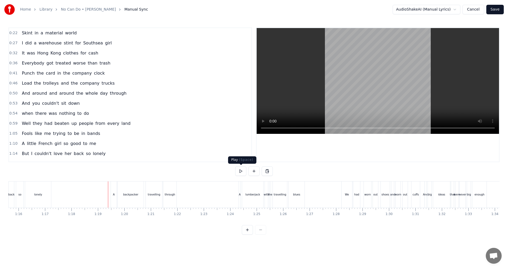
click at [244, 172] on button at bounding box center [240, 171] width 11 height 10
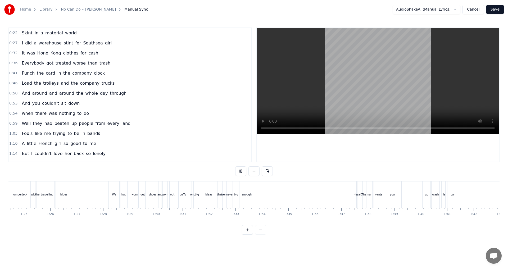
scroll to position [0, 2266]
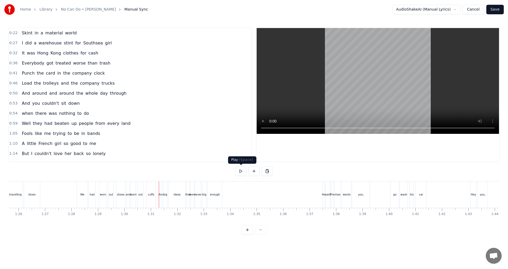
click at [241, 170] on button at bounding box center [240, 171] width 11 height 10
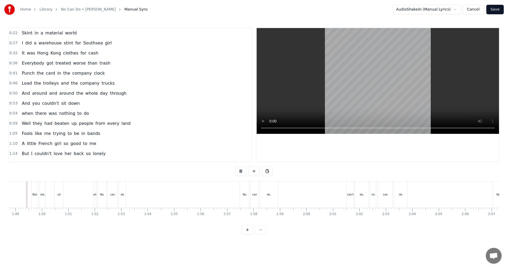
scroll to position [0, 2869]
click at [241, 171] on button at bounding box center [240, 171] width 11 height 10
click at [103, 196] on div "uh" at bounding box center [103, 195] width 3 height 4
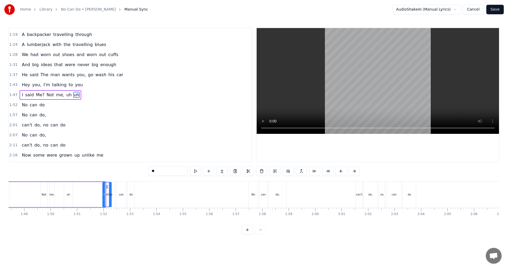
drag, startPoint x: 105, startPoint y: 190, endPoint x: 111, endPoint y: 192, distance: 6.4
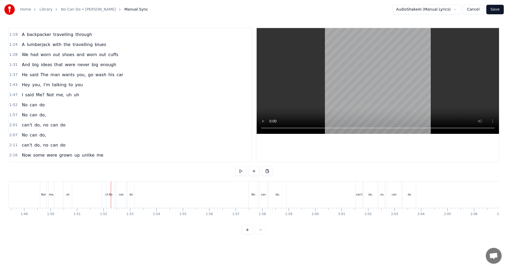
click at [107, 196] on div "No" at bounding box center [110, 195] width 8 height 26
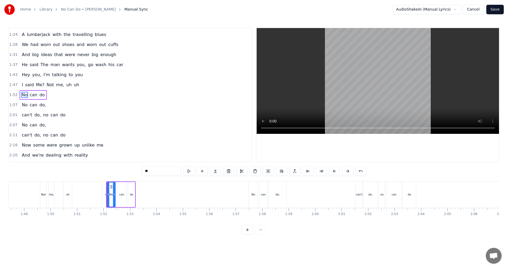
click at [73, 85] on span "uh" at bounding box center [76, 85] width 6 height 6
type input "**"
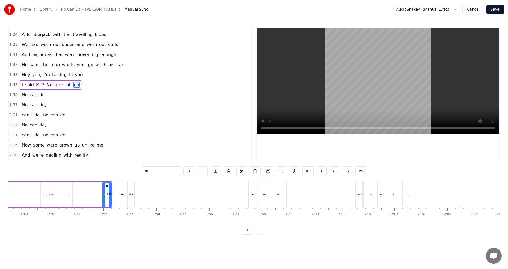
scroll to position [129, 0]
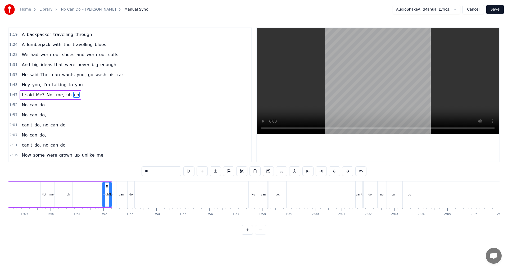
drag, startPoint x: 107, startPoint y: 187, endPoint x: 98, endPoint y: 187, distance: 9.0
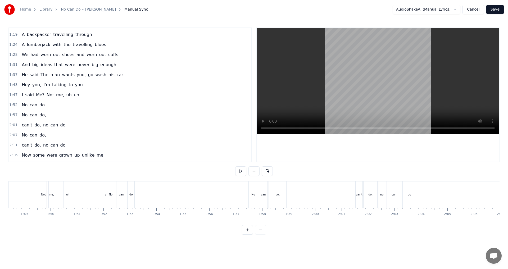
click at [71, 98] on div "I said Me? Not me, uh uh" at bounding box center [51, 95] width 62 height 10
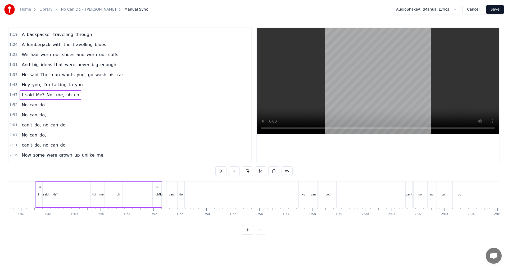
click at [73, 97] on span "uh" at bounding box center [76, 95] width 6 height 6
drag, startPoint x: 155, startPoint y: 186, endPoint x: 150, endPoint y: 186, distance: 4.8
click at [150, 186] on div at bounding box center [150, 195] width 2 height 24
drag, startPoint x: 153, startPoint y: 187, endPoint x: 129, endPoint y: 187, distance: 24.1
click at [129, 187] on icon at bounding box center [128, 187] width 4 height 4
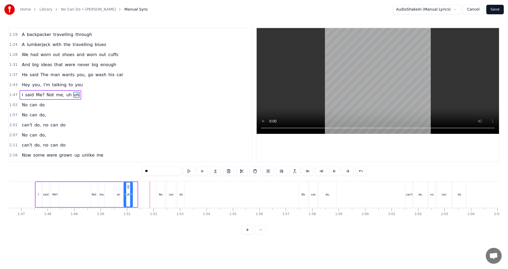
drag, startPoint x: 136, startPoint y: 196, endPoint x: 131, endPoint y: 195, distance: 4.8
click at [131, 195] on icon at bounding box center [131, 194] width 2 height 4
click at [84, 200] on div "I said Me? Not me, uh uh" at bounding box center [84, 195] width 98 height 26
click at [118, 197] on div "uh" at bounding box center [118, 194] width 8 height 25
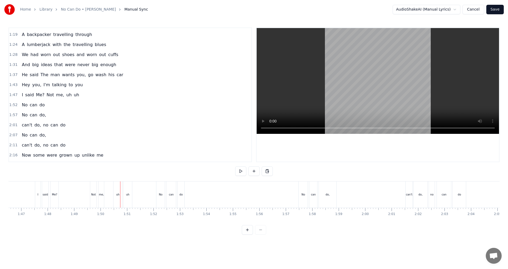
click at [119, 187] on div "uh" at bounding box center [118, 195] width 8 height 26
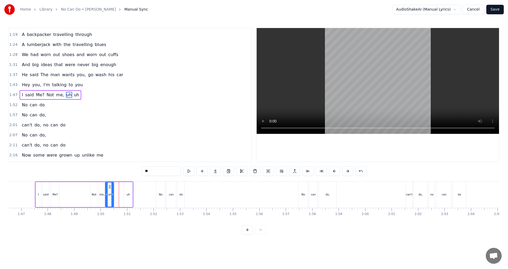
drag, startPoint x: 119, startPoint y: 187, endPoint x: 110, endPoint y: 187, distance: 9.3
click at [110, 187] on circle at bounding box center [109, 187] width 0 height 0
click at [126, 190] on div "uh" at bounding box center [128, 194] width 9 height 25
drag, startPoint x: 127, startPoint y: 187, endPoint x: 119, endPoint y: 187, distance: 7.2
click at [119, 187] on icon at bounding box center [119, 187] width 4 height 4
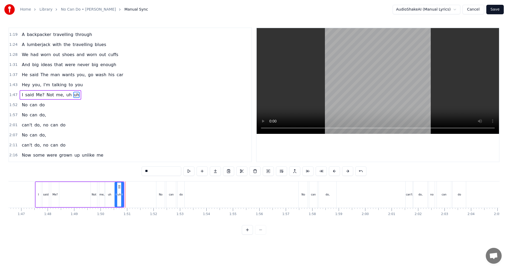
click at [88, 198] on div "I said Me? Not me, uh uh" at bounding box center [79, 195] width 89 height 26
click at [224, 172] on button at bounding box center [220, 171] width 11 height 10
click at [40, 96] on span "Me?" at bounding box center [40, 95] width 10 height 6
click at [46, 95] on span "Not" at bounding box center [50, 95] width 8 height 6
type input "***"
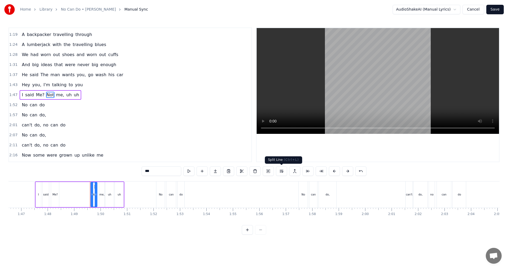
click at [253, 171] on button at bounding box center [281, 171] width 11 height 10
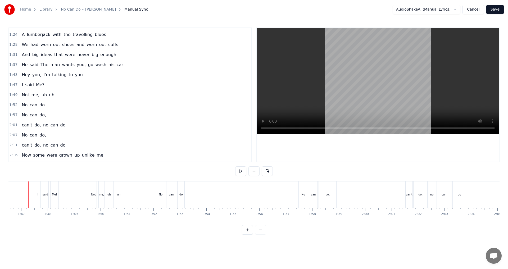
scroll to position [0, 2813]
click at [243, 172] on button at bounding box center [240, 171] width 11 height 10
click at [240, 173] on button at bounding box center [240, 171] width 11 height 10
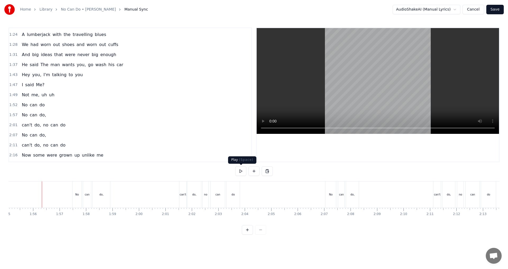
click at [239, 172] on button at bounding box center [240, 171] width 11 height 10
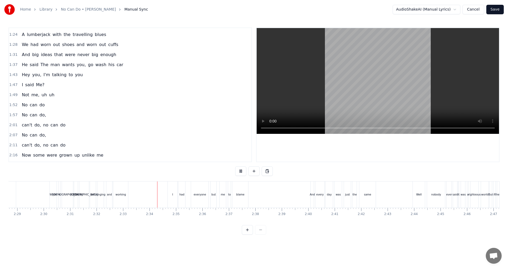
scroll to position [0, 3977]
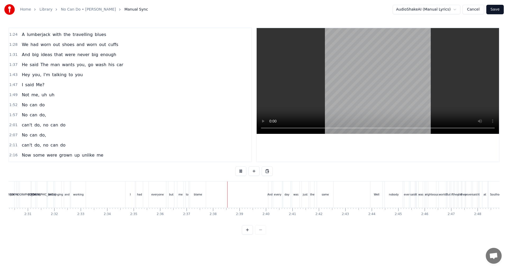
click at [131, 203] on div "I" at bounding box center [130, 195] width 10 height 26
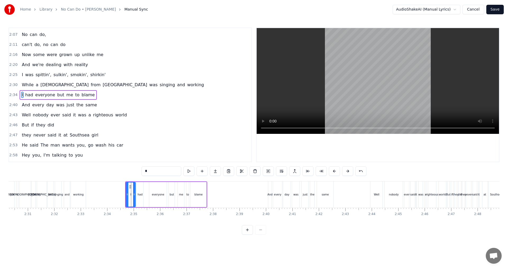
click at [164, 172] on input "*" at bounding box center [162, 171] width 40 height 10
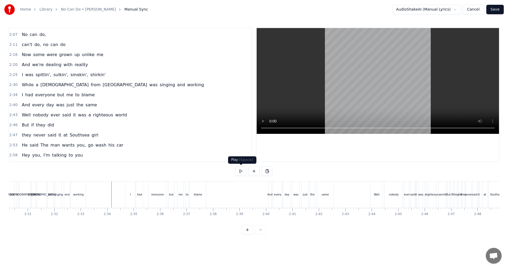
click at [238, 172] on button at bounding box center [240, 171] width 11 height 10
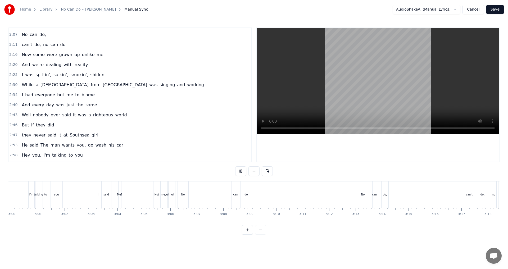
scroll to position [0, 4744]
click at [34, 199] on div "Hey you, I'm talking to you" at bounding box center [39, 195] width 84 height 26
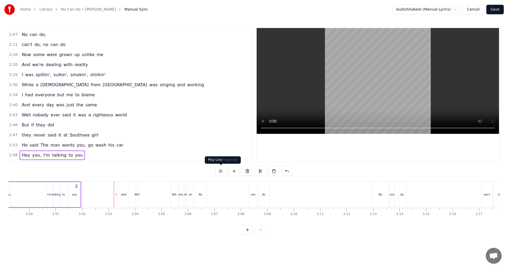
click at [219, 174] on button at bounding box center [220, 171] width 11 height 10
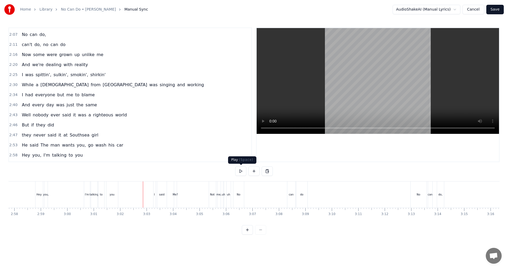
click at [243, 172] on button at bounding box center [240, 171] width 11 height 10
click at [175, 199] on div "Me?" at bounding box center [175, 195] width 3 height 26
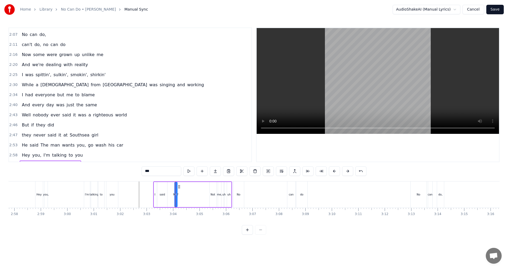
scroll to position [310, 0]
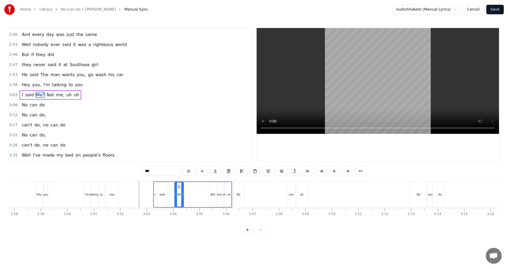
drag, startPoint x: 176, startPoint y: 193, endPoint x: 183, endPoint y: 194, distance: 7.2
click at [183, 194] on icon at bounding box center [182, 194] width 2 height 4
drag, startPoint x: 178, startPoint y: 186, endPoint x: 172, endPoint y: 186, distance: 6.4
click at [172, 186] on icon at bounding box center [173, 187] width 4 height 4
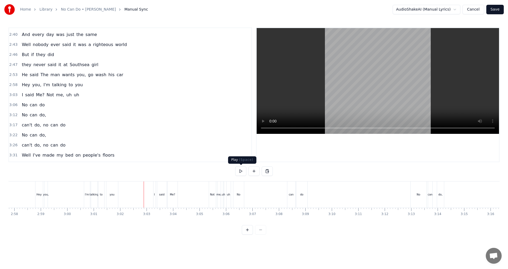
click at [240, 175] on button at bounding box center [240, 171] width 11 height 10
click at [240, 172] on button at bounding box center [240, 171] width 11 height 10
click at [239, 197] on div "No" at bounding box center [238, 195] width 11 height 26
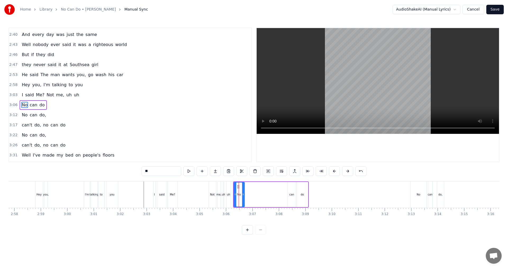
scroll to position [320, 0]
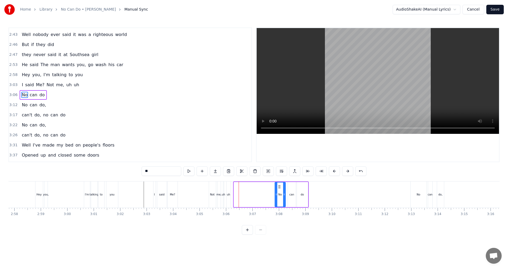
drag, startPoint x: 238, startPoint y: 184, endPoint x: 279, endPoint y: 186, distance: 41.1
click at [253, 186] on icon at bounding box center [279, 187] width 4 height 4
click at [205, 200] on div "I said Me? Not me, uh uh" at bounding box center [192, 195] width 79 height 26
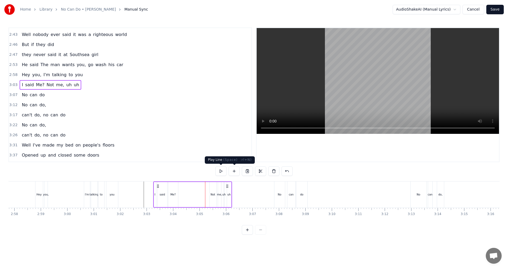
click at [222, 170] on button at bounding box center [220, 171] width 11 height 10
click at [228, 189] on div "uh" at bounding box center [229, 194] width 4 height 25
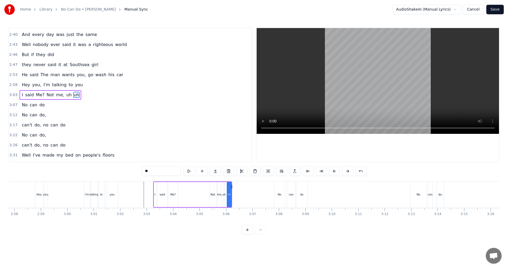
click at [205, 200] on div "I said Me? Not me, uh uh" at bounding box center [192, 195] width 79 height 26
click at [229, 189] on div "uh" at bounding box center [229, 194] width 4 height 25
click at [229, 190] on div at bounding box center [230, 195] width 2 height 24
drag, startPoint x: 230, startPoint y: 193, endPoint x: 239, endPoint y: 193, distance: 9.0
click at [241, 193] on icon at bounding box center [241, 194] width 2 height 4
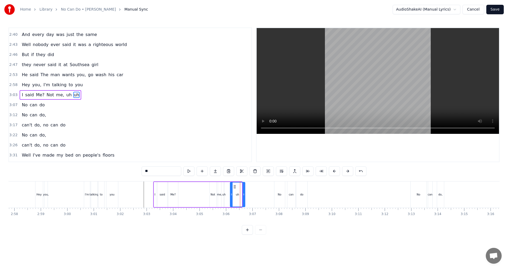
click at [234, 186] on icon at bounding box center [235, 187] width 4 height 4
drag, startPoint x: 244, startPoint y: 193, endPoint x: 240, endPoint y: 194, distance: 3.2
click at [240, 194] on icon at bounding box center [241, 194] width 2 height 4
click at [224, 196] on div "uh" at bounding box center [223, 195] width 3 height 4
drag, startPoint x: 224, startPoint y: 196, endPoint x: 232, endPoint y: 195, distance: 7.4
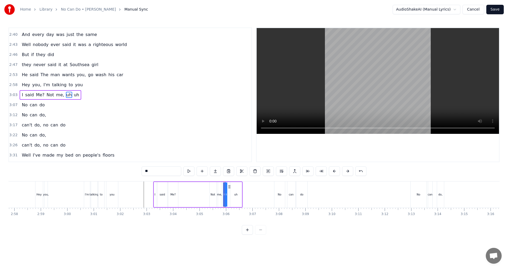
click at [232, 195] on div "I said Me? Not me, uh uh" at bounding box center [197, 195] width 89 height 26
click at [226, 193] on div "uh" at bounding box center [224, 195] width 3 height 4
drag, startPoint x: 227, startPoint y: 194, endPoint x: 210, endPoint y: 195, distance: 16.7
click at [210, 195] on icon at bounding box center [210, 194] width 2 height 4
drag, startPoint x: 212, startPoint y: 188, endPoint x: 226, endPoint y: 188, distance: 14.0
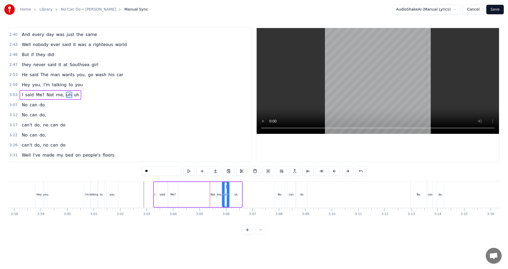
drag, startPoint x: 237, startPoint y: 195, endPoint x: 228, endPoint y: 195, distance: 9.3
click at [228, 195] on icon at bounding box center [228, 194] width 2 height 4
click at [237, 196] on div "uh" at bounding box center [235, 195] width 3 height 4
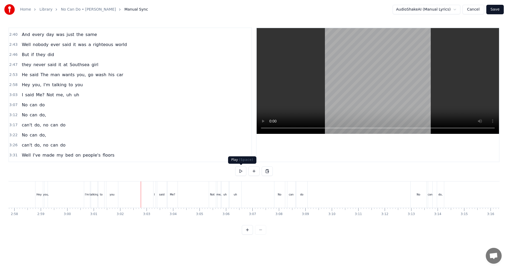
click at [243, 173] on button at bounding box center [240, 171] width 11 height 10
click at [240, 170] on button at bounding box center [240, 171] width 11 height 10
click at [244, 170] on button at bounding box center [240, 171] width 11 height 10
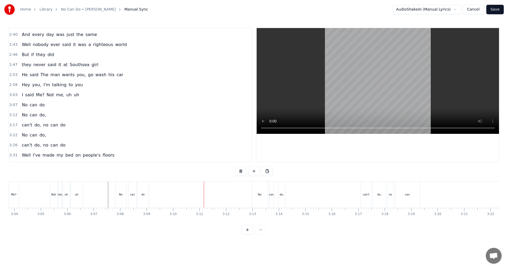
click at [120, 200] on div "No" at bounding box center [121, 195] width 11 height 26
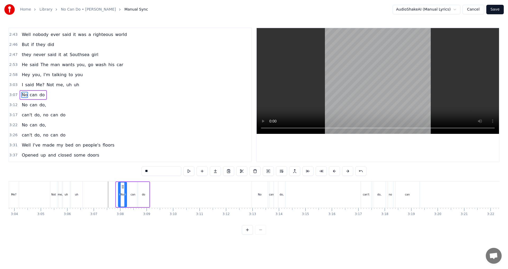
click at [119, 195] on icon at bounding box center [120, 194] width 2 height 4
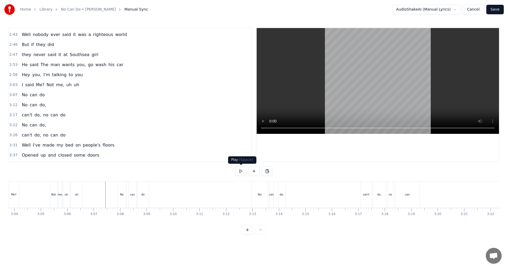
click at [242, 171] on button at bounding box center [240, 171] width 11 height 10
click at [237, 170] on button at bounding box center [240, 171] width 11 height 10
click at [241, 170] on button at bounding box center [240, 171] width 11 height 10
click at [241, 173] on button at bounding box center [240, 171] width 11 height 10
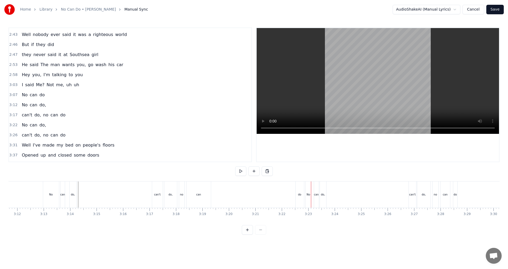
click at [197, 199] on div "can" at bounding box center [199, 195] width 24 height 26
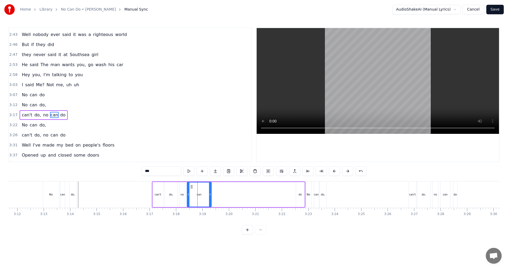
scroll to position [340, 0]
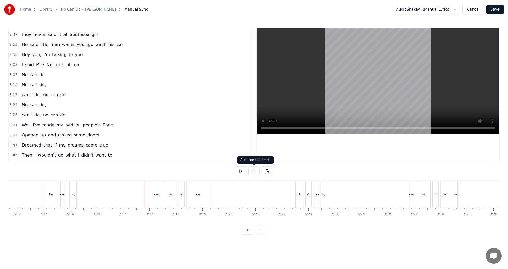
click at [243, 170] on button at bounding box center [240, 171] width 11 height 10
click at [202, 200] on div "can" at bounding box center [199, 195] width 24 height 26
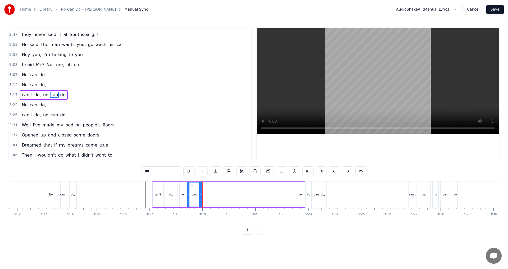
drag, startPoint x: 210, startPoint y: 195, endPoint x: 200, endPoint y: 196, distance: 10.0
click at [200, 196] on icon at bounding box center [200, 194] width 2 height 4
click at [253, 193] on div "do" at bounding box center [300, 195] width 3 height 4
type input "**"
drag, startPoint x: 300, startPoint y: 186, endPoint x: 207, endPoint y: 192, distance: 93.3
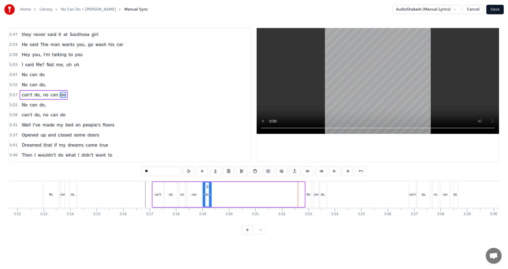
click at [207, 192] on div "do" at bounding box center [207, 195] width 8 height 24
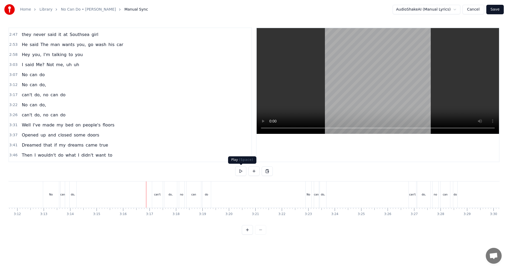
click at [240, 171] on button at bounding box center [240, 171] width 11 height 10
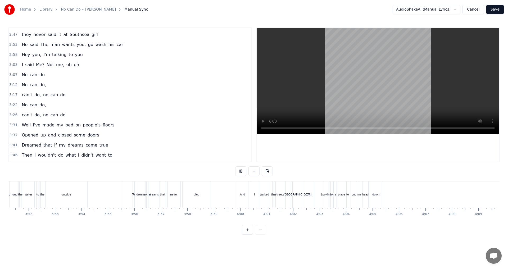
scroll to position [0, 6142]
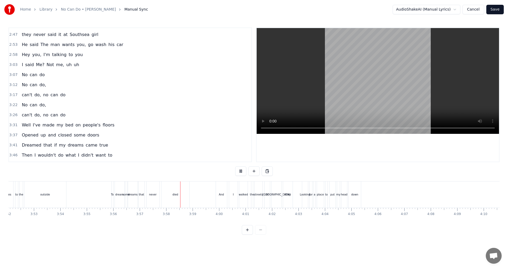
click at [16, 194] on div "to" at bounding box center [16, 195] width 3 height 4
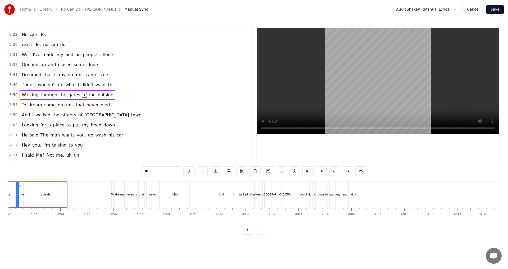
scroll to position [0, 6123]
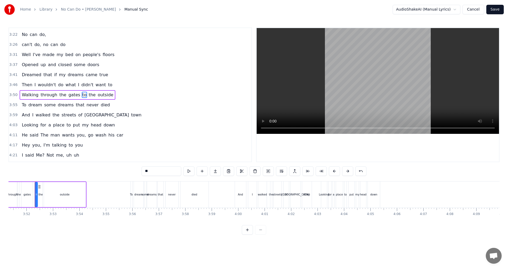
click at [69, 198] on div "outside" at bounding box center [65, 194] width 42 height 25
type input "*******"
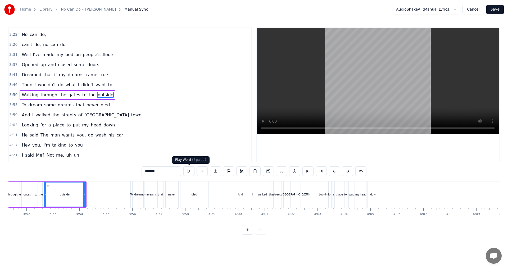
click at [191, 170] on button at bounding box center [188, 171] width 11 height 10
click at [190, 171] on button at bounding box center [188, 171] width 11 height 10
drag, startPoint x: 84, startPoint y: 196, endPoint x: 76, endPoint y: 195, distance: 8.8
click at [76, 195] on icon at bounding box center [76, 194] width 2 height 4
click at [191, 169] on button at bounding box center [188, 171] width 11 height 10
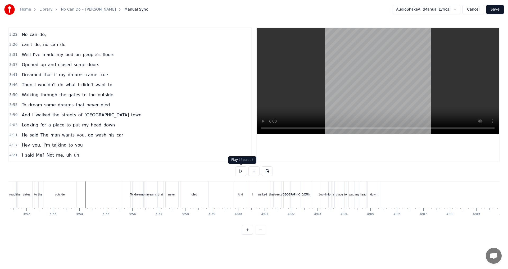
click at [243, 171] on button at bounding box center [240, 171] width 11 height 10
click at [244, 172] on button at bounding box center [240, 171] width 11 height 10
click at [242, 172] on button at bounding box center [240, 171] width 11 height 10
click at [242, 171] on button at bounding box center [240, 171] width 11 height 10
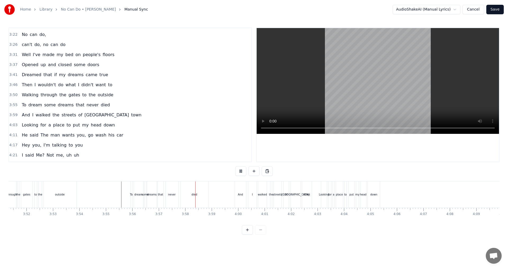
click at [240, 172] on button at bounding box center [240, 171] width 11 height 10
click at [145, 196] on div "some" at bounding box center [145, 195] width 7 height 4
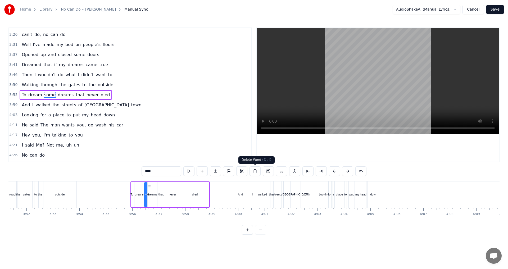
click at [253, 170] on button at bounding box center [255, 171] width 11 height 10
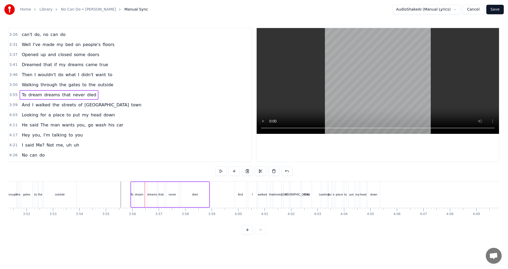
click at [151, 194] on div "dreams" at bounding box center [152, 195] width 10 height 4
click at [142, 195] on div "dream" at bounding box center [139, 195] width 8 height 4
click at [163, 171] on input "*****" at bounding box center [162, 171] width 40 height 10
type input "******"
click at [151, 195] on div "dreams" at bounding box center [152, 195] width 10 height 4
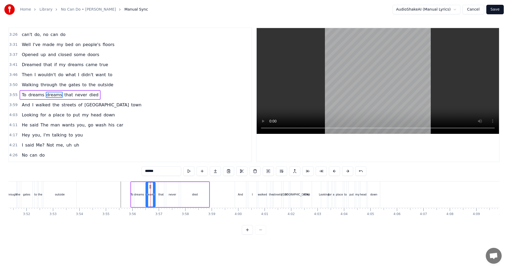
click at [150, 187] on circle at bounding box center [150, 187] width 0 height 0
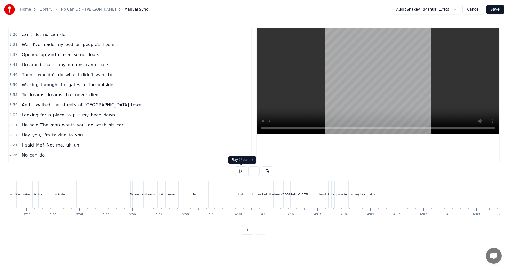
click at [241, 172] on button at bounding box center [240, 171] width 11 height 10
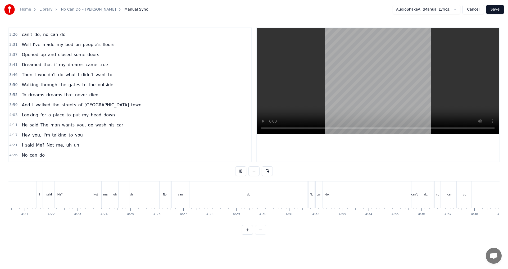
scroll to position [0, 6885]
click at [241, 173] on button at bounding box center [240, 171] width 11 height 10
click at [139, 187] on div "uh" at bounding box center [139, 195] width 4 height 26
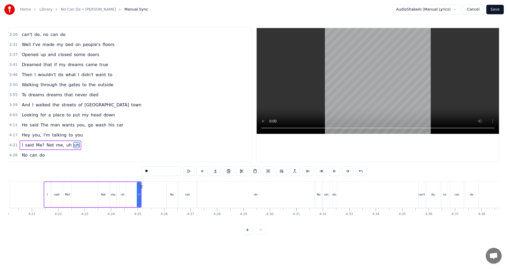
scroll to position [460, 0]
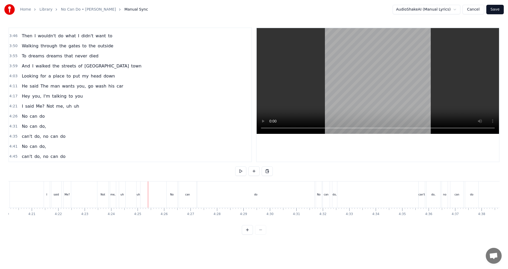
click at [139, 193] on div "uh" at bounding box center [138, 195] width 3 height 4
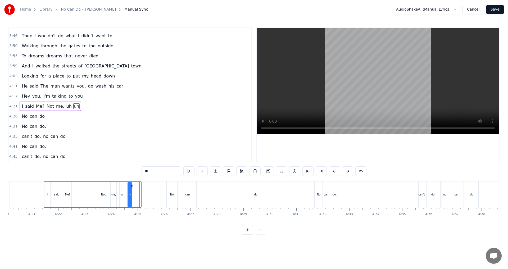
drag, startPoint x: 142, startPoint y: 187, endPoint x: 132, endPoint y: 187, distance: 9.3
click at [132, 187] on icon at bounding box center [132, 187] width 4 height 4
drag, startPoint x: 130, startPoint y: 195, endPoint x: 138, endPoint y: 195, distance: 7.4
click at [138, 195] on circle at bounding box center [138, 195] width 0 height 0
click at [89, 199] on div "I said Me? Not me, uh uh" at bounding box center [92, 195] width 96 height 26
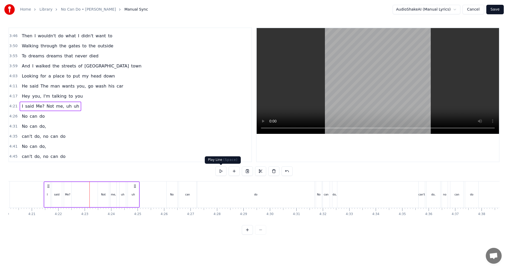
click at [226, 172] on button at bounding box center [220, 171] width 11 height 10
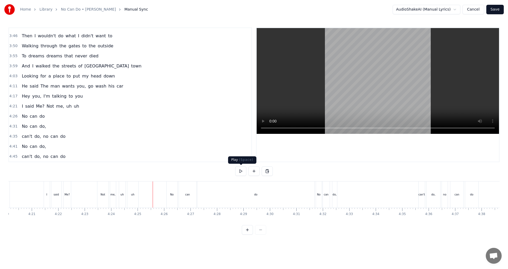
click at [242, 171] on button at bounding box center [240, 171] width 11 height 10
click at [253, 191] on div "do" at bounding box center [255, 195] width 117 height 26
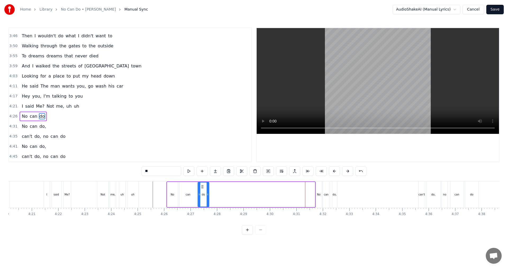
drag, startPoint x: 314, startPoint y: 193, endPoint x: 208, endPoint y: 198, distance: 106.0
click at [208, 198] on div at bounding box center [208, 195] width 2 height 24
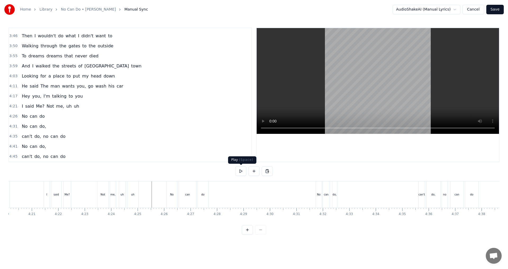
click at [247, 171] on div at bounding box center [254, 171] width 38 height 10
click at [242, 170] on button at bounding box center [240, 171] width 11 height 10
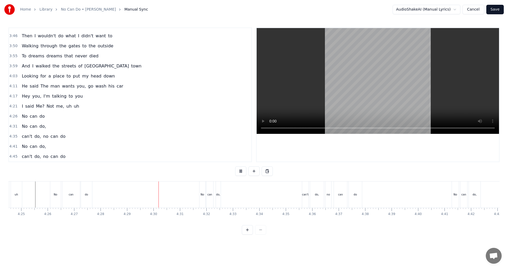
scroll to position [0, 7022]
click at [243, 170] on button at bounding box center [240, 171] width 11 height 10
click at [179, 196] on div "No" at bounding box center [181, 195] width 6 height 26
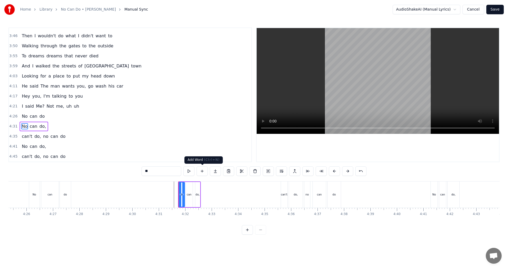
click at [205, 172] on button at bounding box center [202, 171] width 11 height 10
drag, startPoint x: 162, startPoint y: 173, endPoint x: 98, endPoint y: 169, distance: 63.6
click at [98, 169] on div "0:22 Skint in a material world 0:27 I did a warehouse stint for Southsea girl […" at bounding box center [253, 131] width 491 height 207
type input "**"
click at [188, 193] on div "Uh" at bounding box center [189, 195] width 4 height 4
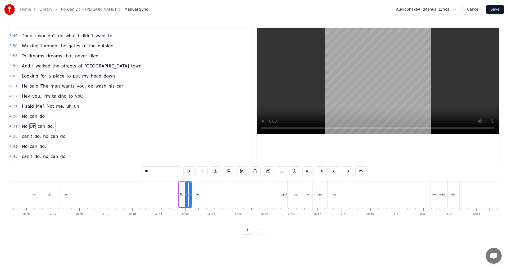
click at [30, 127] on span "Uh" at bounding box center [32, 126] width 7 height 6
click at [29, 127] on span "Uh" at bounding box center [32, 126] width 7 height 6
click at [24, 125] on div "No Uh can do," at bounding box center [38, 127] width 36 height 10
click at [30, 128] on span "Uh" at bounding box center [32, 126] width 7 height 6
drag, startPoint x: 187, startPoint y: 193, endPoint x: 182, endPoint y: 194, distance: 4.8
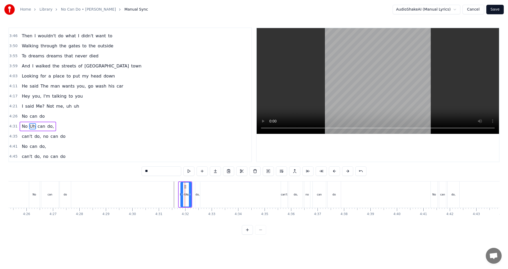
click at [182, 194] on icon at bounding box center [182, 194] width 2 height 4
drag, startPoint x: 185, startPoint y: 186, endPoint x: 171, endPoint y: 189, distance: 14.5
click at [171, 189] on icon at bounding box center [171, 187] width 4 height 4
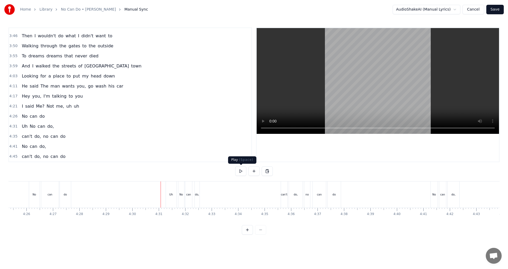
click at [241, 171] on button at bounding box center [240, 171] width 11 height 10
click at [240, 171] on button at bounding box center [240, 171] width 11 height 10
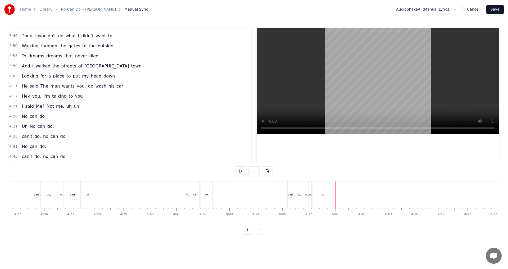
click at [253, 193] on div "do" at bounding box center [323, 195] width 20 height 26
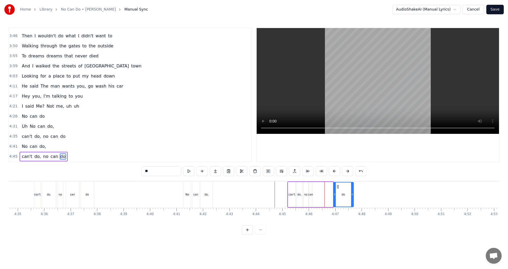
drag, startPoint x: 318, startPoint y: 186, endPoint x: 339, endPoint y: 186, distance: 20.4
click at [253, 186] on icon at bounding box center [338, 187] width 4 height 4
click at [253, 191] on div "can" at bounding box center [310, 194] width 3 height 25
drag, startPoint x: 312, startPoint y: 188, endPoint x: 322, endPoint y: 189, distance: 10.6
click at [253, 188] on icon at bounding box center [325, 187] width 4 height 4
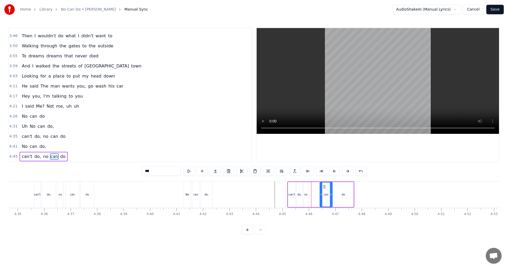
drag, startPoint x: 322, startPoint y: 195, endPoint x: 332, endPoint y: 195, distance: 9.8
click at [253, 195] on icon at bounding box center [331, 194] width 2 height 4
click at [253, 195] on div "no" at bounding box center [305, 195] width 3 height 4
type input "**"
drag, startPoint x: 306, startPoint y: 190, endPoint x: 310, endPoint y: 190, distance: 4.0
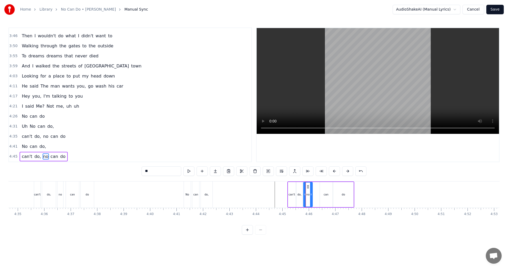
click at [253, 190] on div at bounding box center [311, 195] width 2 height 24
drag, startPoint x: 309, startPoint y: 186, endPoint x: 313, endPoint y: 187, distance: 4.0
click at [253, 187] on icon at bounding box center [312, 187] width 4 height 4
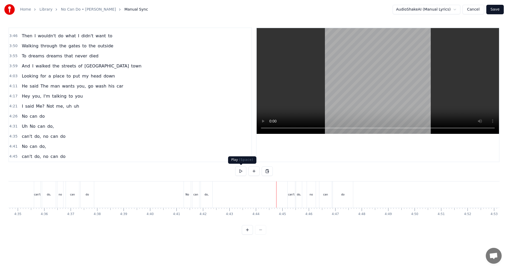
click at [242, 175] on button at bounding box center [240, 171] width 11 height 10
click at [244, 172] on button at bounding box center [240, 171] width 11 height 10
click at [243, 173] on button at bounding box center [240, 171] width 11 height 10
click at [241, 172] on button at bounding box center [240, 171] width 11 height 10
click at [253, 10] on button "Save" at bounding box center [494, 10] width 17 height 10
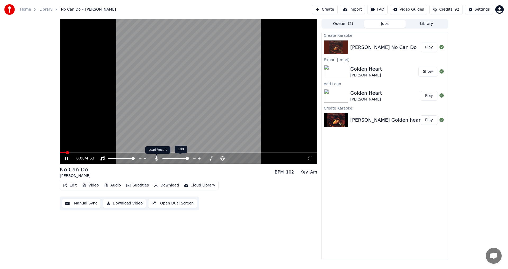
click at [155, 157] on icon at bounding box center [156, 158] width 5 height 4
click at [65, 160] on icon at bounding box center [70, 158] width 12 height 4
click at [200, 152] on span at bounding box center [189, 152] width 258 height 1
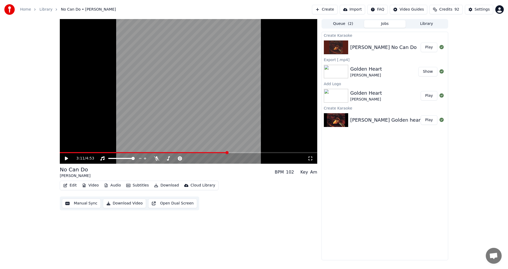
click at [227, 153] on span at bounding box center [227, 152] width 3 height 3
click at [217, 154] on span at bounding box center [218, 152] width 3 height 3
click at [65, 159] on icon at bounding box center [66, 159] width 3 height 4
click at [67, 158] on icon at bounding box center [66, 158] width 3 height 3
click at [92, 187] on button "Video" at bounding box center [90, 185] width 21 height 7
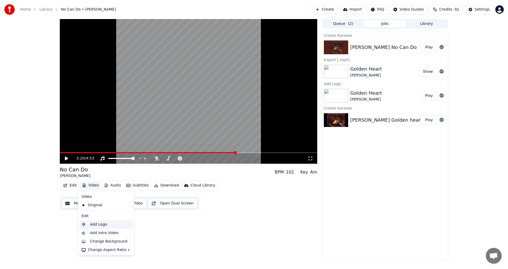
click at [99, 227] on div "Add Logo" at bounding box center [98, 224] width 17 height 5
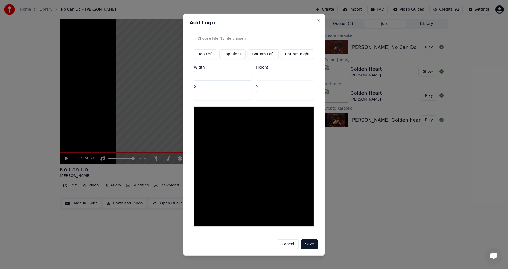
click at [240, 53] on button "Top Right" at bounding box center [232, 54] width 26 height 10
type input "***"
click at [248, 39] on input "file" at bounding box center [254, 38] width 120 height 10
type input "**********"
type input "***"
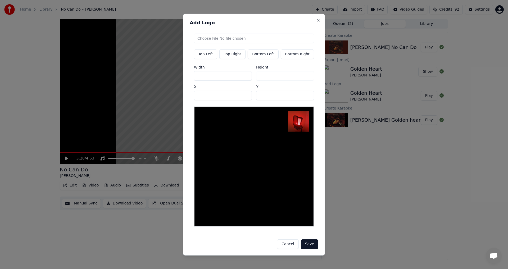
drag, startPoint x: 191, startPoint y: 78, endPoint x: 159, endPoint y: 78, distance: 32.3
click at [159, 78] on body "Home Library No Can Do • [PERSON_NAME] Create Import FAQ Video Guides Credits 9…" at bounding box center [254, 134] width 508 height 269
type input "*"
type input "**"
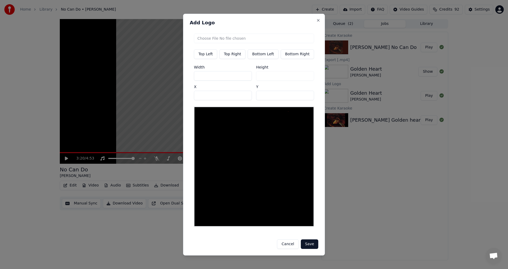
type input "**"
type input "***"
drag, startPoint x: 256, startPoint y: 98, endPoint x: 241, endPoint y: 98, distance: 15.1
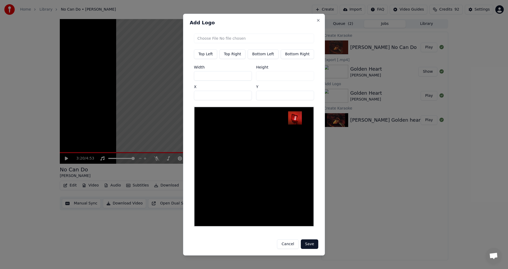
click at [243, 98] on div "Width *** Height *** X *** Y **" at bounding box center [254, 82] width 120 height 35
type input "**"
drag, startPoint x: 194, startPoint y: 98, endPoint x: 133, endPoint y: 99, distance: 60.9
click at [133, 99] on body "Home Library No Can Do • [PERSON_NAME] Create Import FAQ Video Guides Credits 9…" at bounding box center [254, 134] width 508 height 269
type input "***"
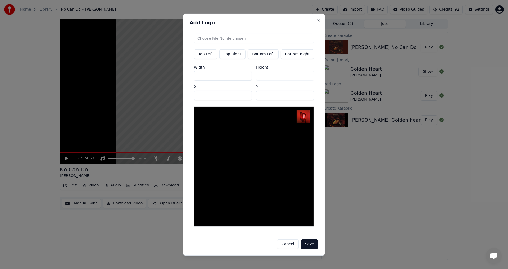
click at [253, 240] on button "Save" at bounding box center [309, 245] width 17 height 10
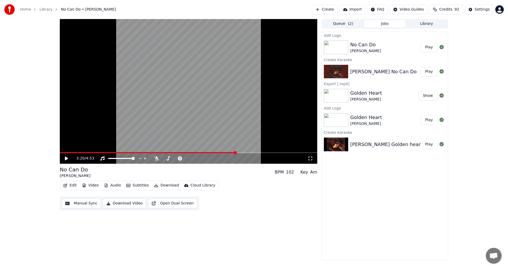
click at [253, 46] on button "Play" at bounding box center [429, 48] width 17 height 10
click at [68, 159] on icon at bounding box center [67, 159] width 4 height 4
click at [66, 159] on icon at bounding box center [66, 158] width 3 height 3
click at [161, 187] on button "Download" at bounding box center [166, 185] width 29 height 7
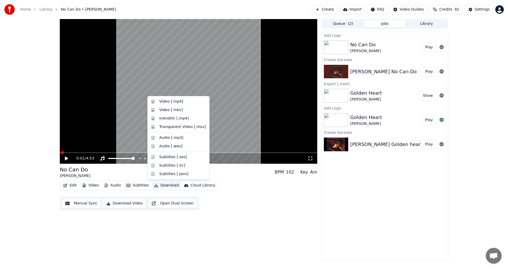
click at [253, 228] on div "0:01 / 4:53 No Can Do [PERSON_NAME] BPM 102 Key Am Edit Video Audio Subtitles D…" at bounding box center [189, 139] width 258 height 241
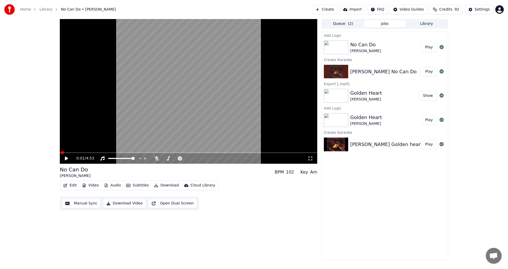
click at [162, 184] on button "Download" at bounding box center [166, 185] width 29 height 7
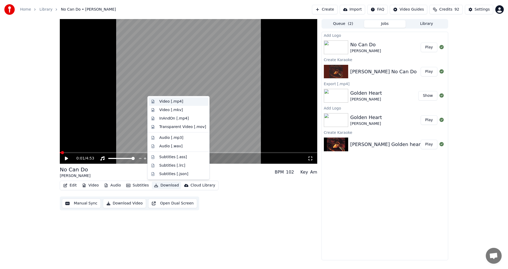
click at [169, 103] on div "Video [.mp4]" at bounding box center [171, 101] width 24 height 5
